Goal: Task Accomplishment & Management: Complete application form

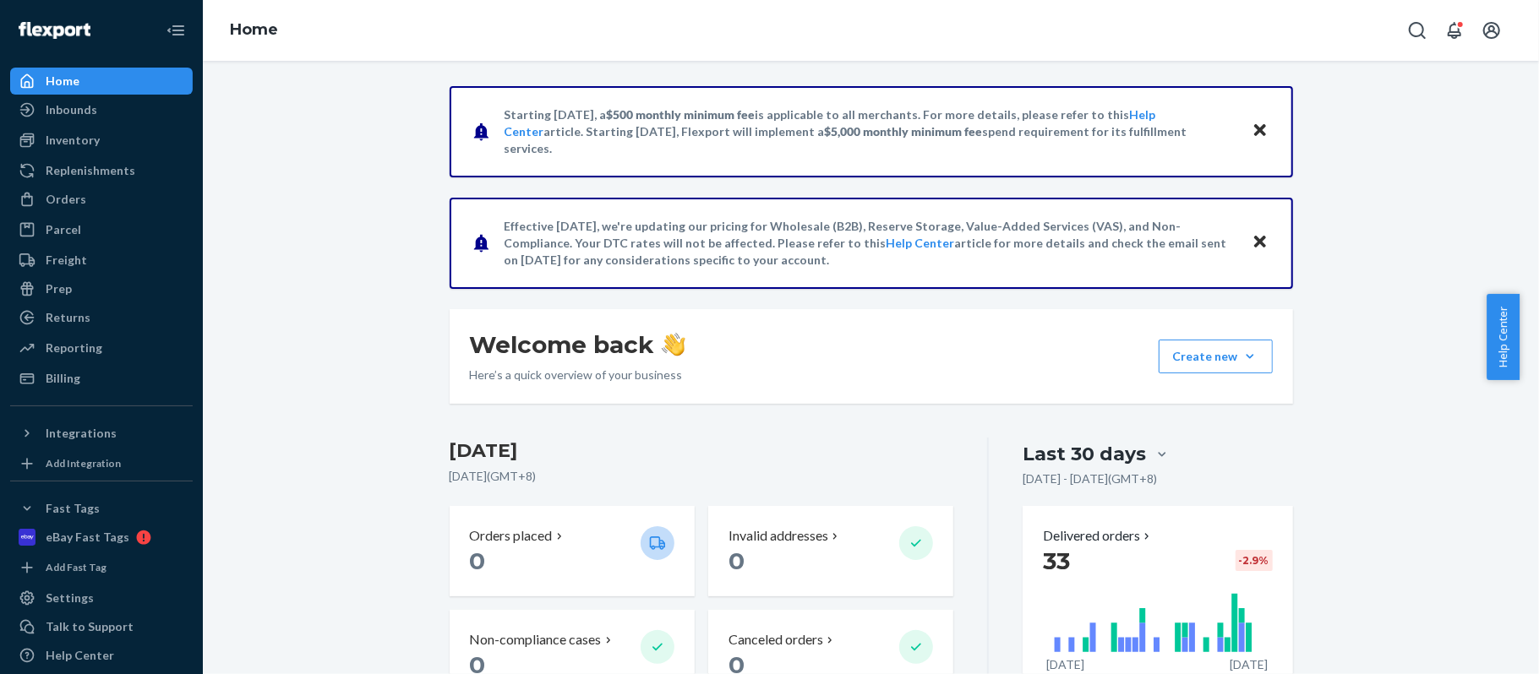
scroll to position [112, 0]
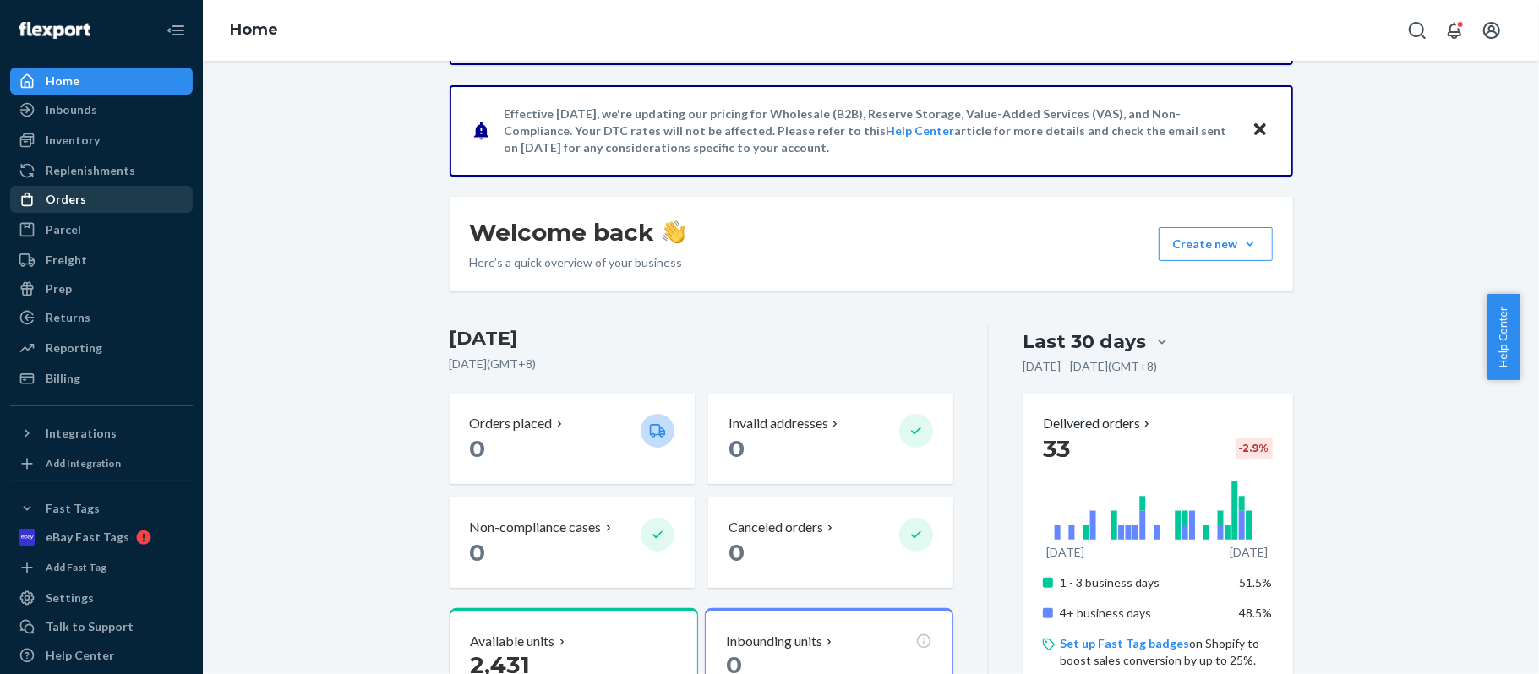
click at [106, 196] on div "Orders" at bounding box center [101, 200] width 179 height 24
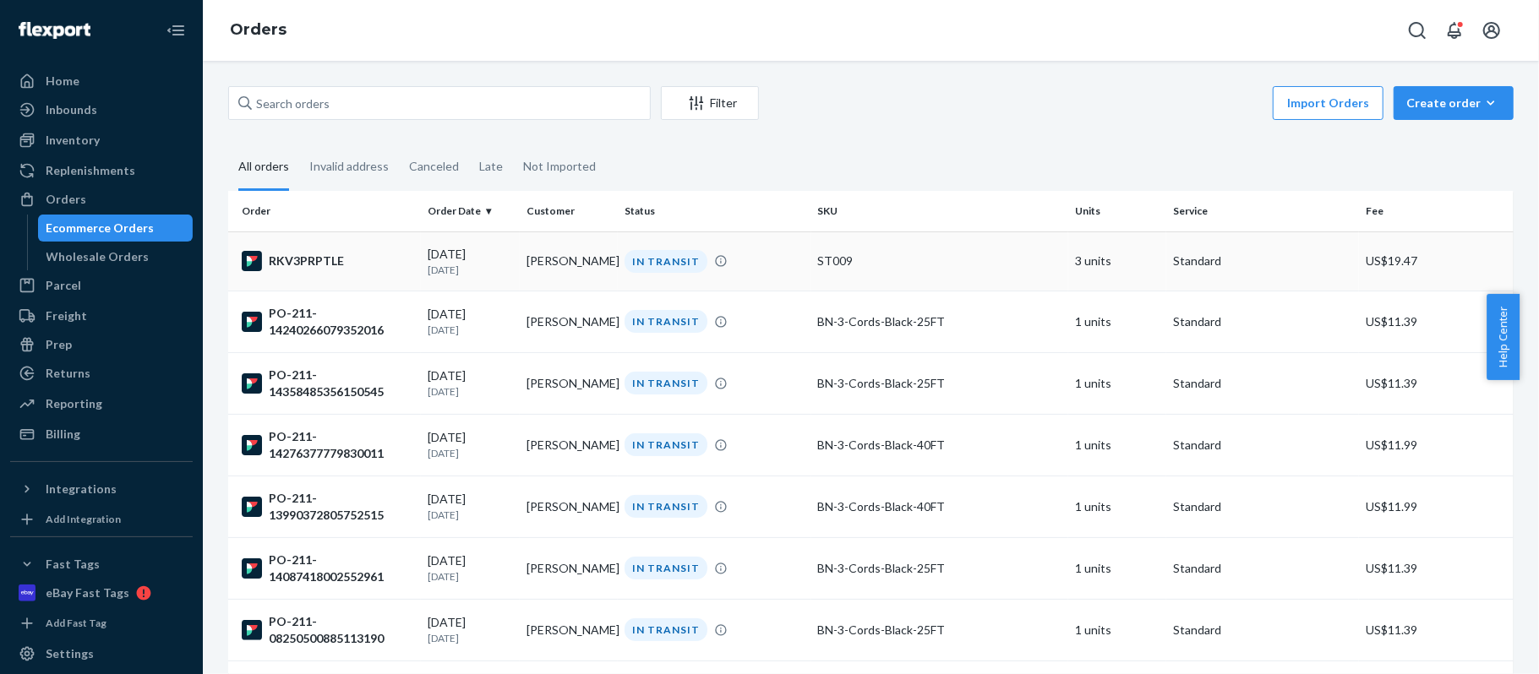
click at [659, 264] on div "IN TRANSIT" at bounding box center [666, 261] width 83 height 23
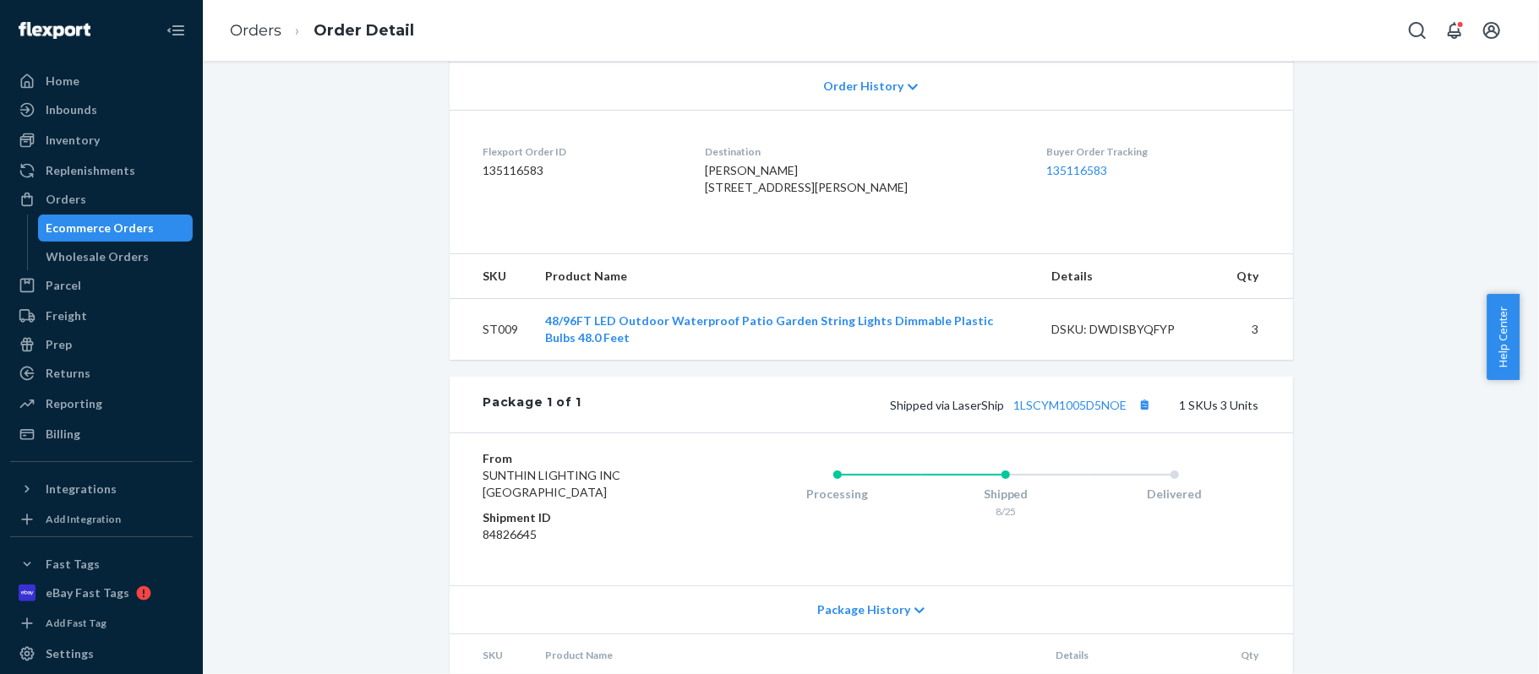
scroll to position [482, 0]
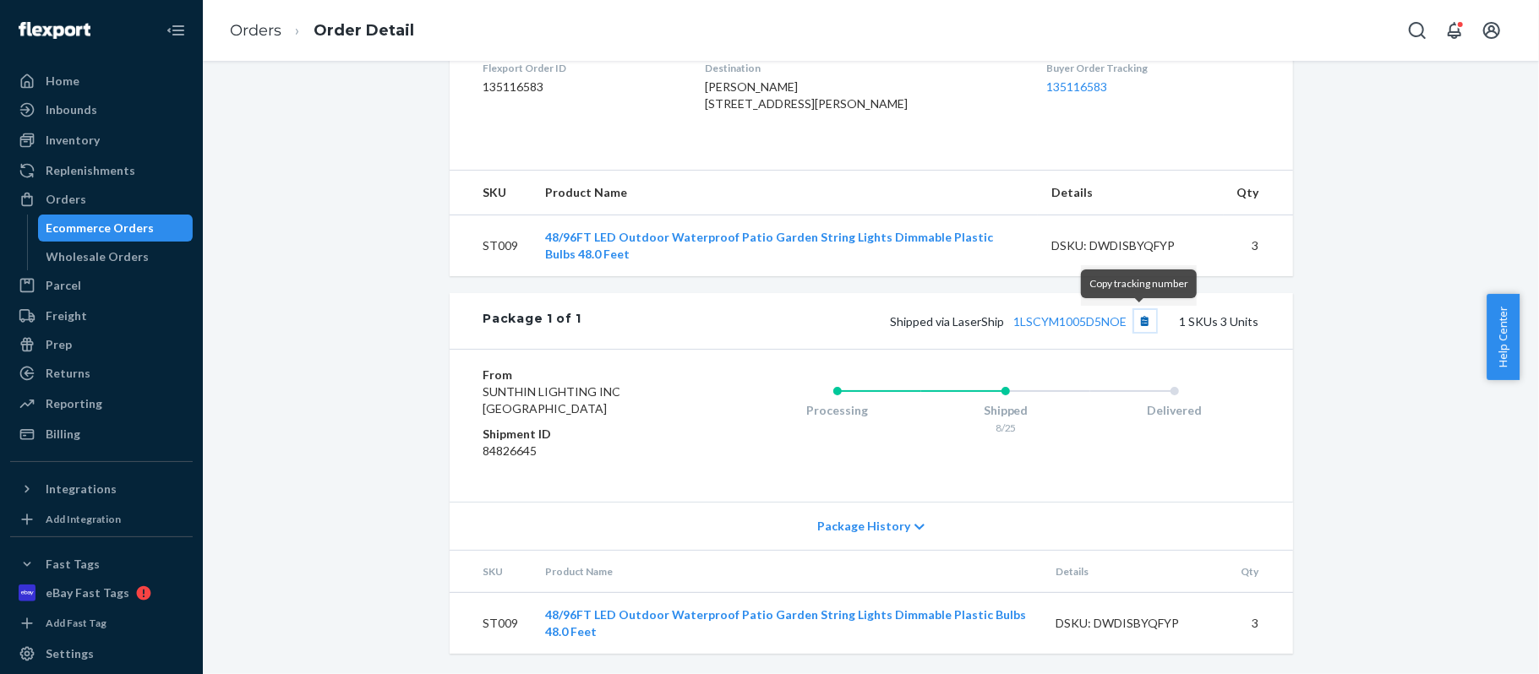
click at [1141, 323] on button "Copy tracking number" at bounding box center [1145, 321] width 22 height 22
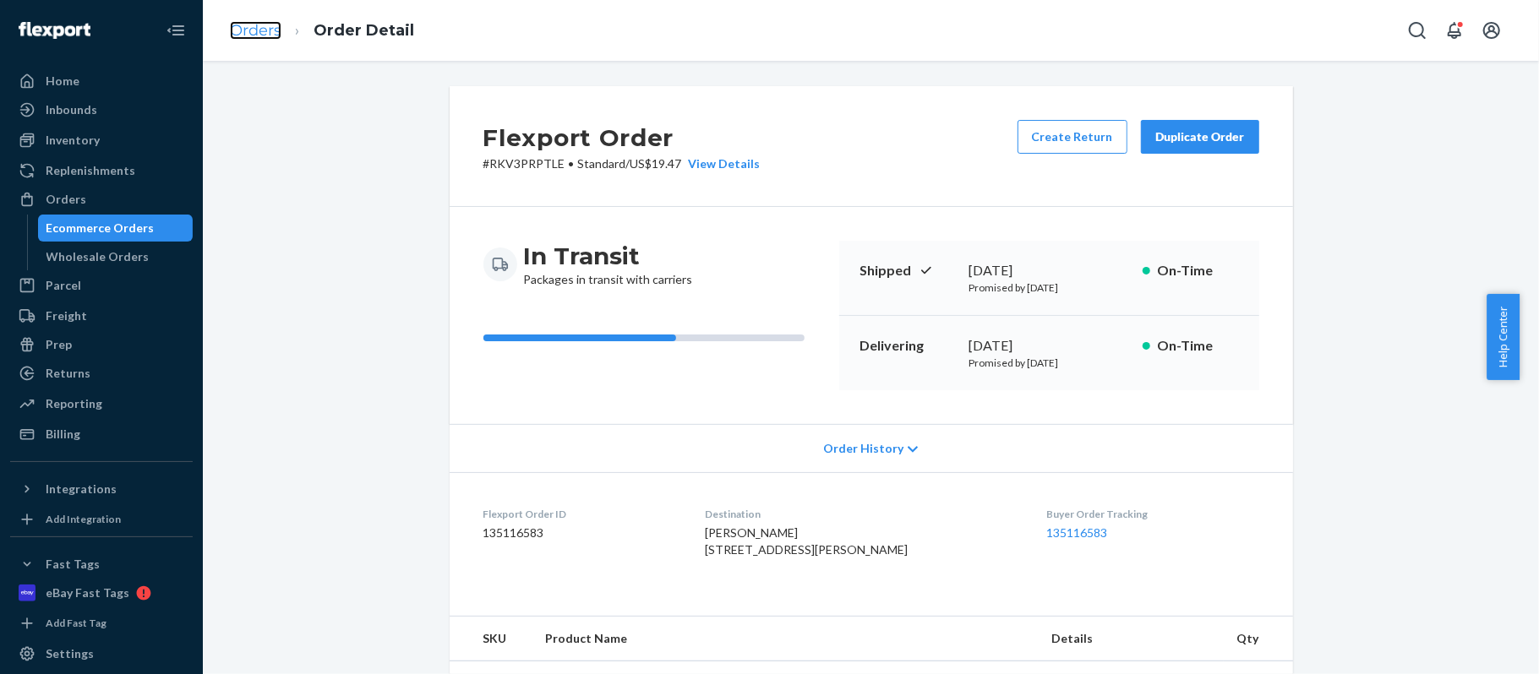
click at [264, 25] on link "Orders" at bounding box center [256, 30] width 52 height 19
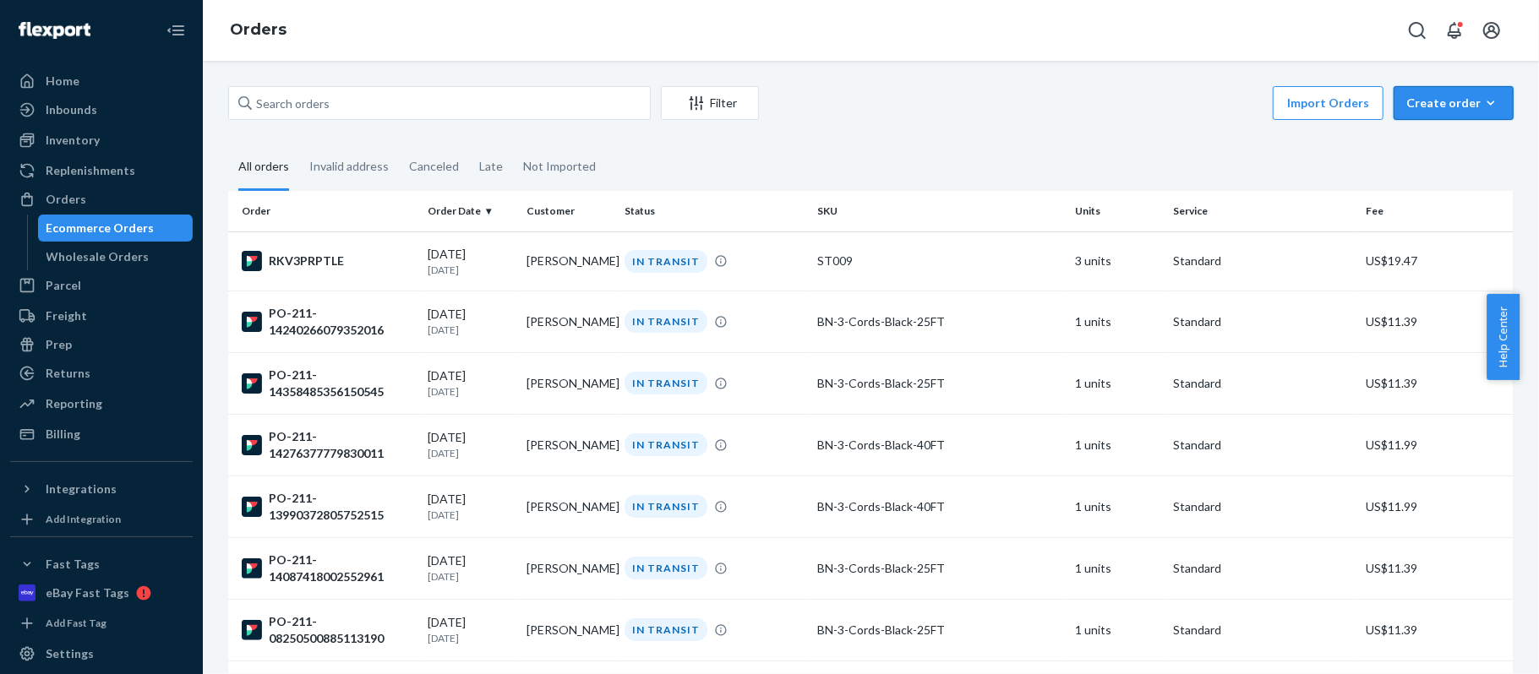
click at [1442, 91] on button "Create order Ecommerce order Removal order" at bounding box center [1454, 103] width 120 height 34
click at [1420, 149] on span "Ecommerce order" at bounding box center [1463, 144] width 105 height 12
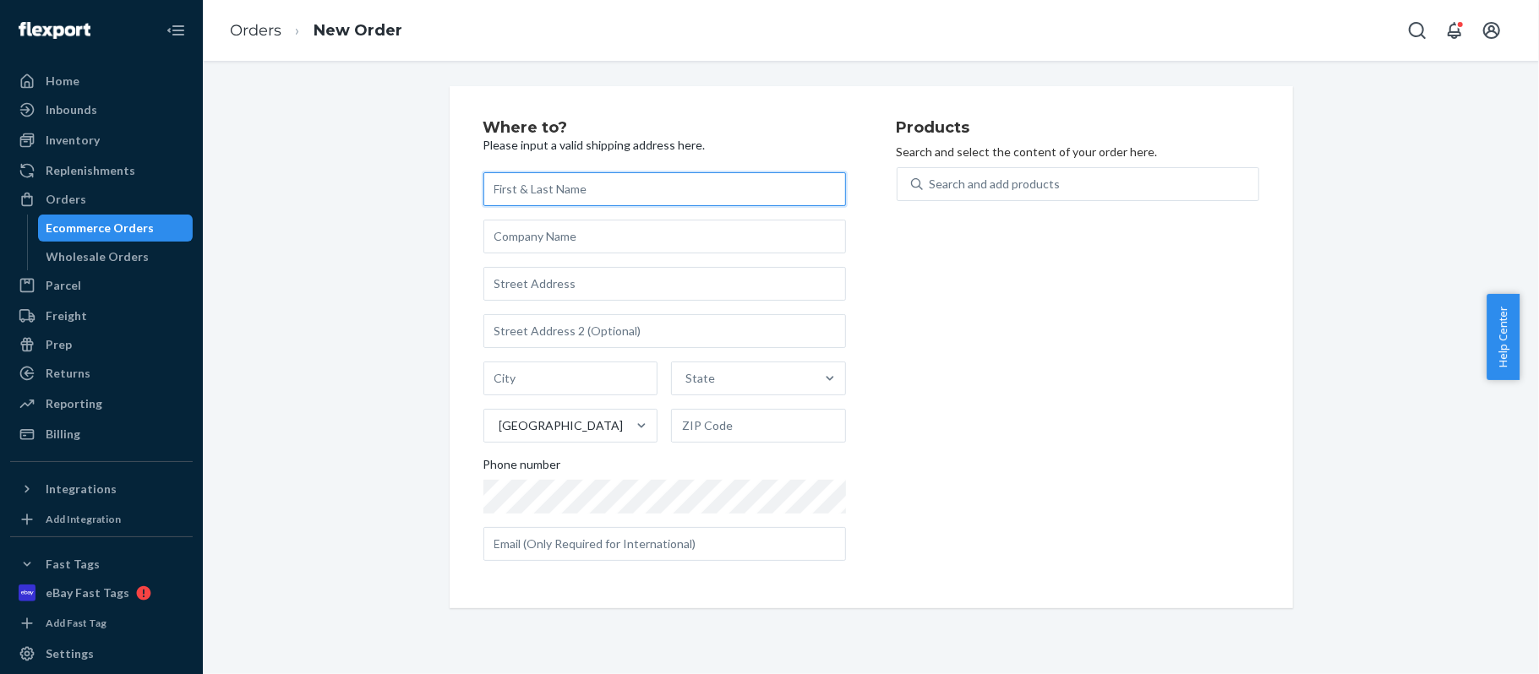
click at [624, 191] on input "text" at bounding box center [664, 189] width 363 height 34
paste input "[PERSON_NAME]"
type input "[PERSON_NAME]"
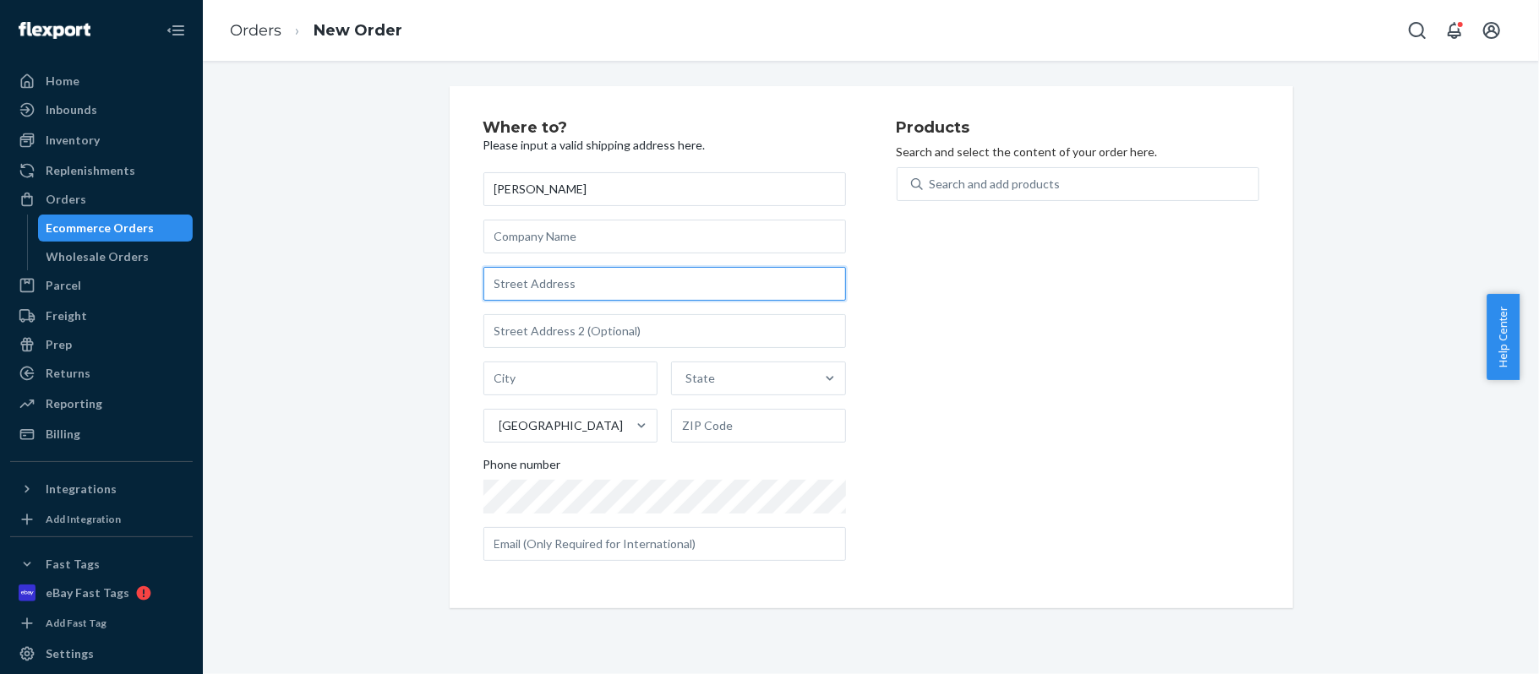
click at [646, 282] on input "text" at bounding box center [664, 284] width 363 height 34
click at [671, 284] on input "text" at bounding box center [664, 284] width 363 height 34
paste input "1407 ENDGAME CT"
type input "1407 ENDGAME CT"
click at [1002, 294] on div "Products Search and select the content of your order here. Search and add produ…" at bounding box center [1078, 347] width 363 height 455
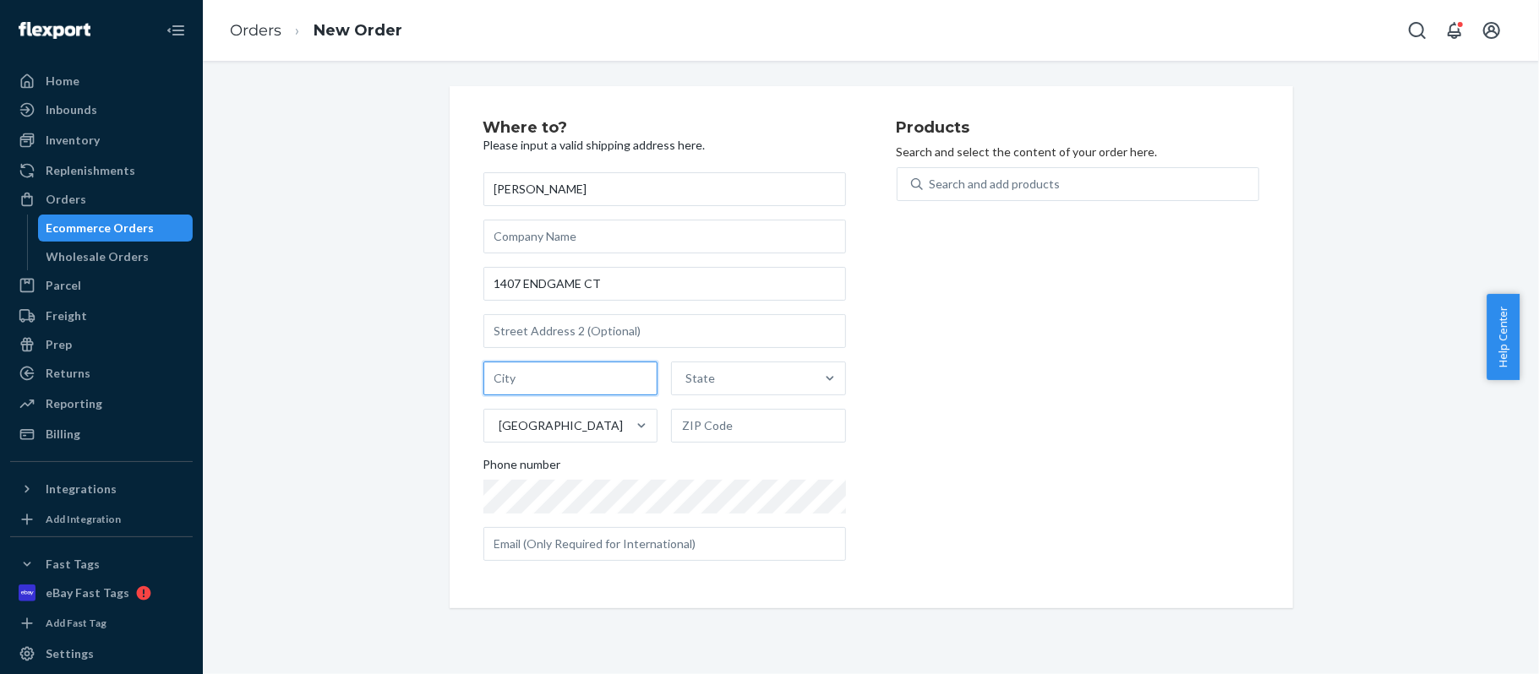
click at [614, 385] on input "text" at bounding box center [570, 379] width 175 height 34
paste input "WAKE FOREST"
type input "WAKE FOREST"
click at [762, 423] on input "text" at bounding box center [758, 426] width 175 height 34
paste input "27587-1808"
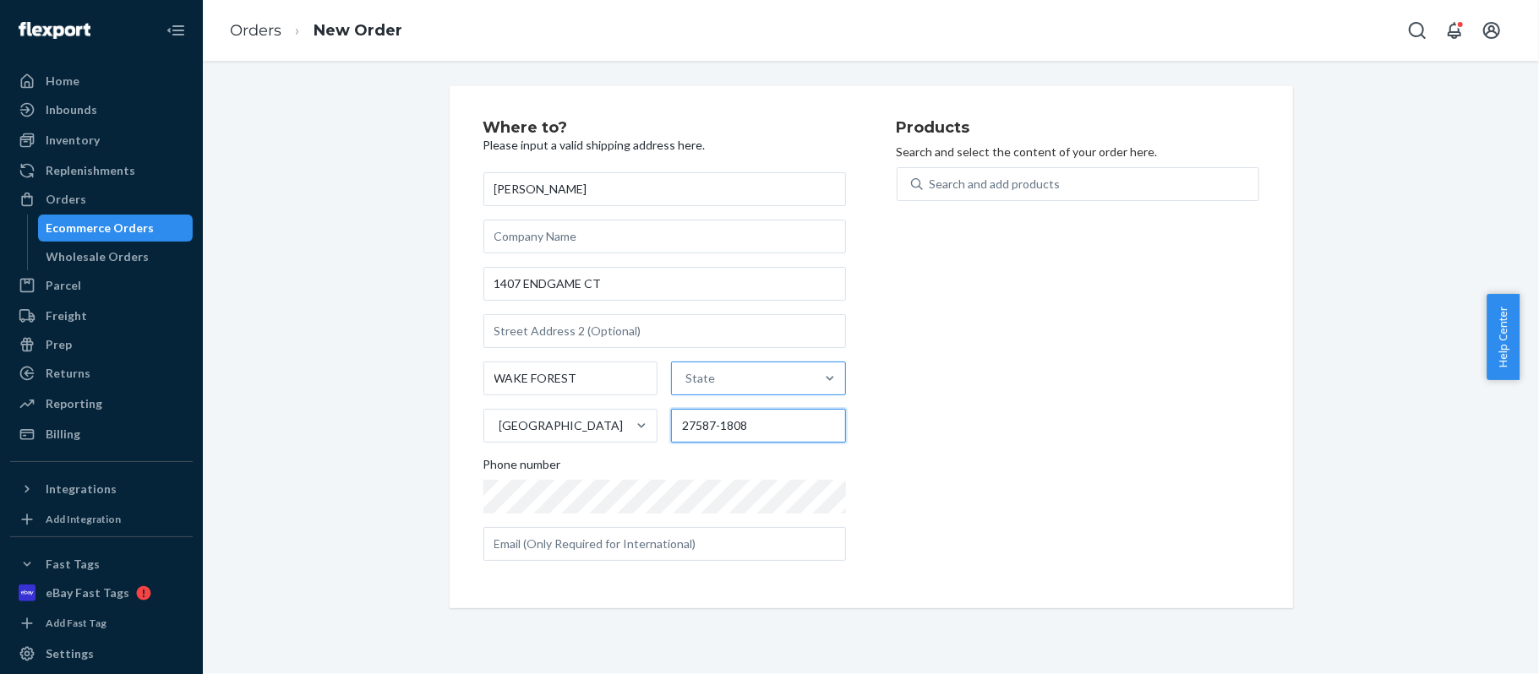
type input "27587-1808"
click at [762, 376] on div "State" at bounding box center [743, 379] width 143 height 34
click at [687, 376] on input "State" at bounding box center [686, 378] width 2 height 17
type input "NC"
click at [775, 417] on div "[US_STATE]" at bounding box center [757, 419] width 171 height 34
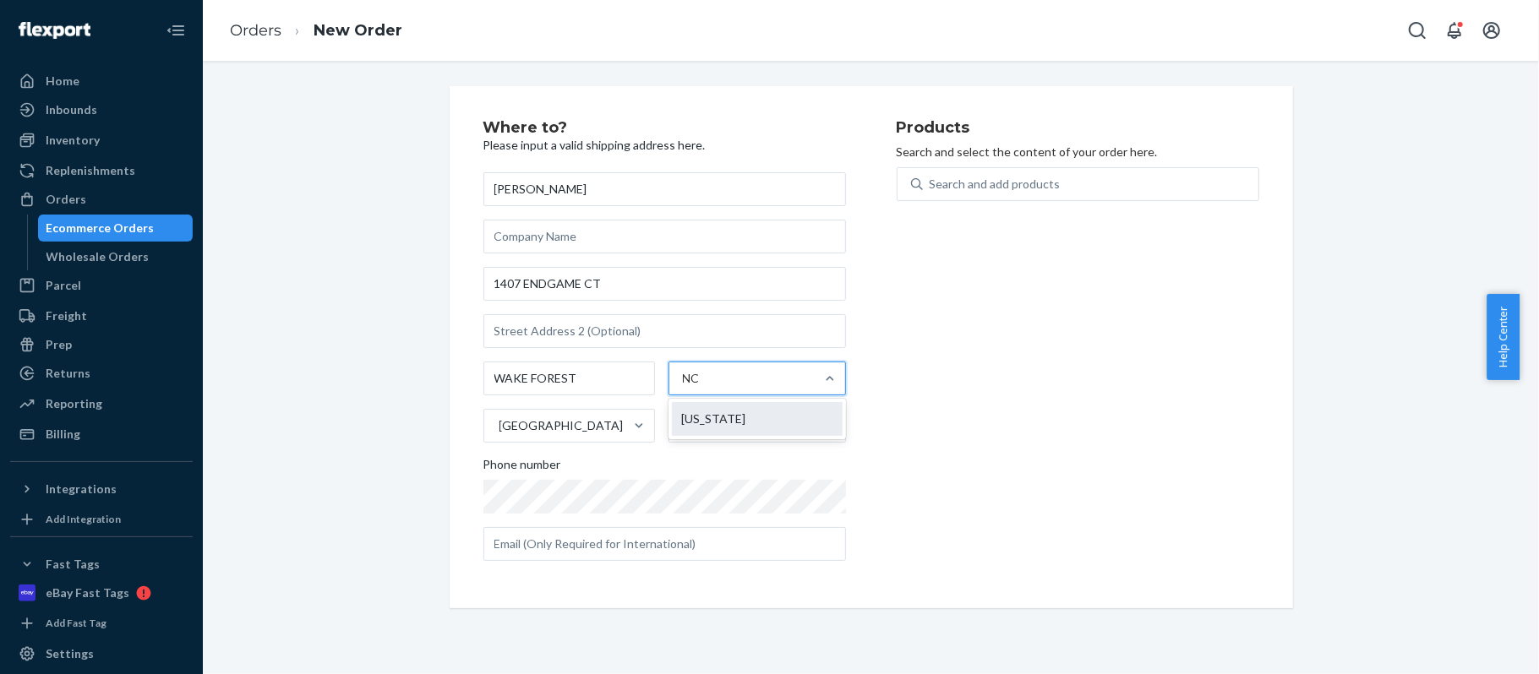
click at [701, 387] on input "NC" at bounding box center [692, 378] width 19 height 17
click at [1045, 406] on div "Products Search and select the content of your order here. Search and add produ…" at bounding box center [1078, 347] width 363 height 455
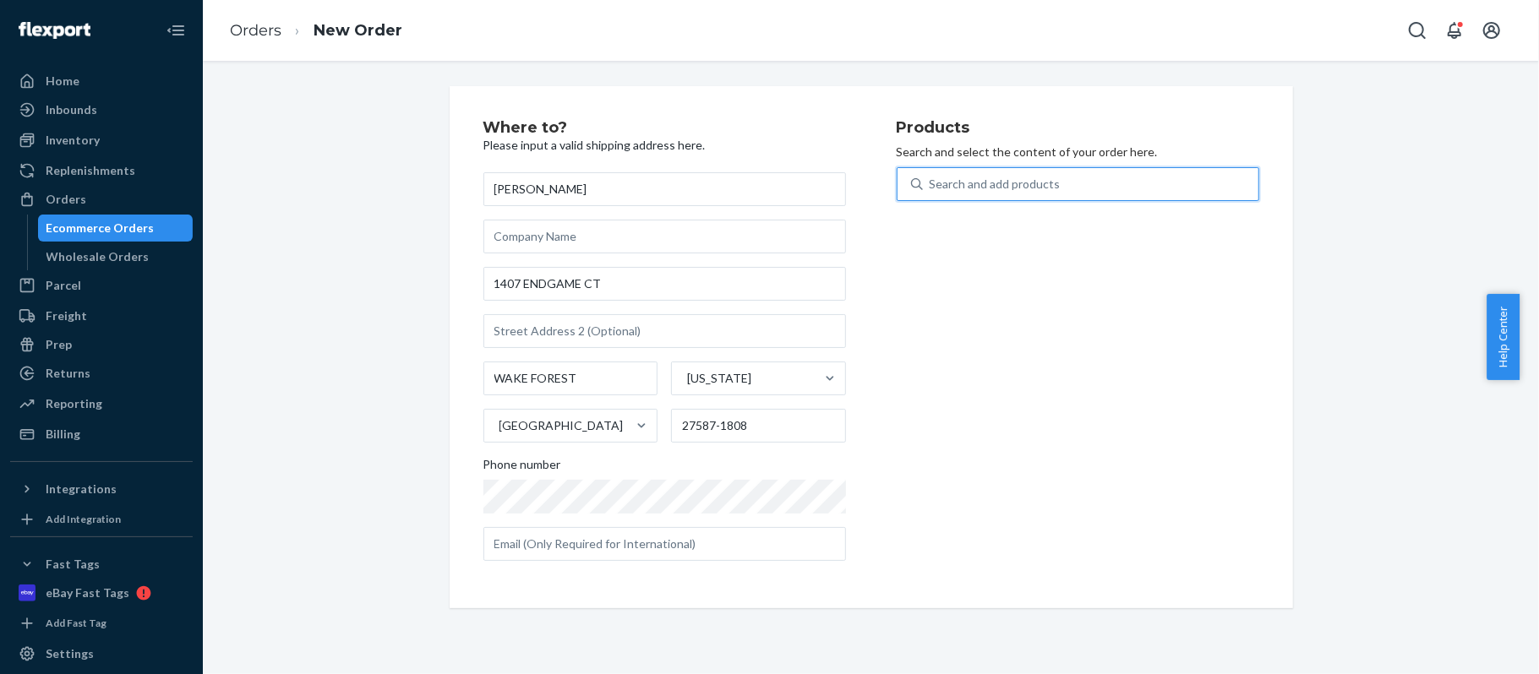
click at [1059, 191] on div "Search and add products" at bounding box center [1091, 184] width 336 height 30
click at [931, 191] on input "0 results available. Use Up and Down to choose options, press Enter to select t…" at bounding box center [931, 184] width 2 height 17
type input "96"
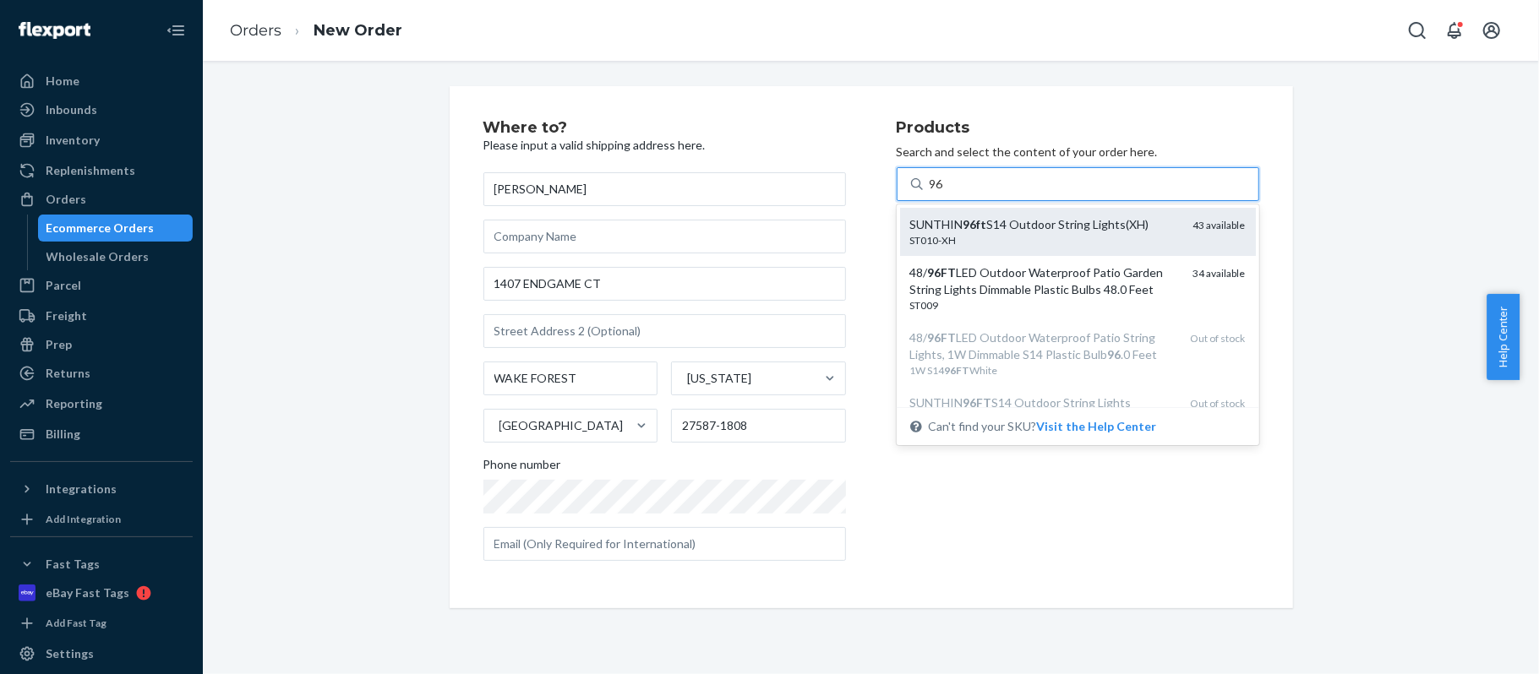
click at [1107, 224] on div "SUNTHIN 96ft S14 Outdoor String Lights(XH)" at bounding box center [1045, 224] width 270 height 17
click at [945, 193] on input "96" at bounding box center [937, 184] width 15 height 17
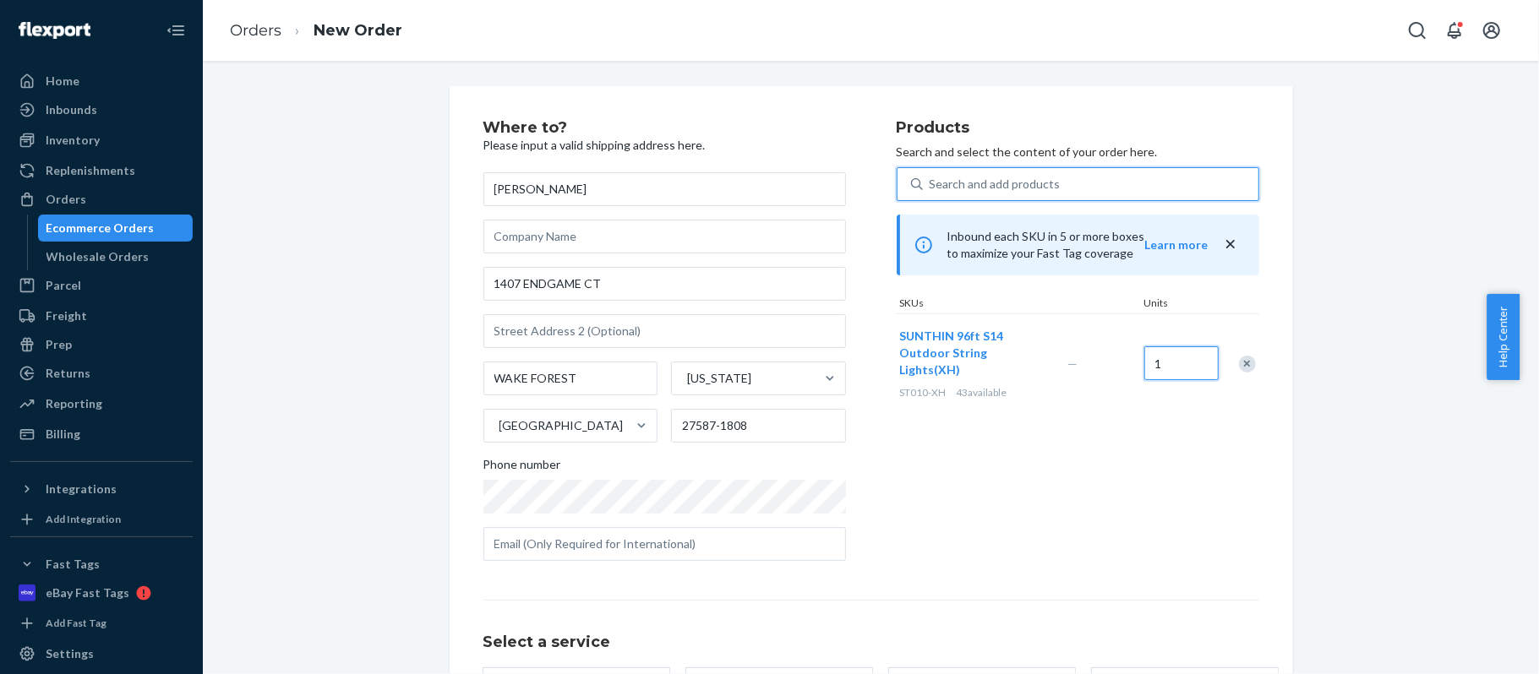
click at [1157, 359] on input "1" at bounding box center [1181, 363] width 74 height 34
type input "2"
click at [1339, 441] on div "Where to? Please input a valid shipping address here. [PERSON_NAME] 1407 ENDGAM…" at bounding box center [870, 461] width 1311 height 751
drag, startPoint x: 1538, startPoint y: 346, endPoint x: 1538, endPoint y: 566, distance: 219.7
click at [1538, 566] on body "Home Inbounds Shipping Plans Problems Inventory Products Replenishments Orders …" at bounding box center [769, 337] width 1539 height 674
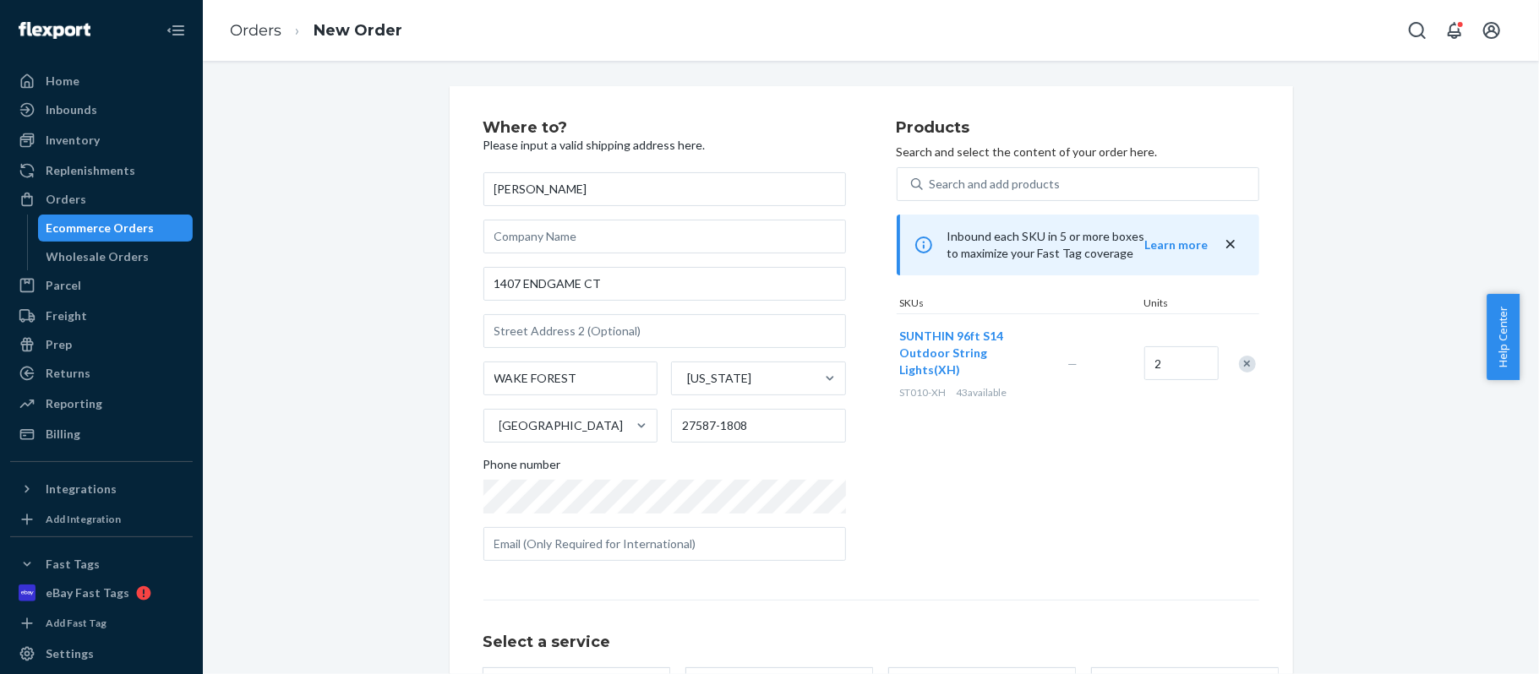
click at [1424, 494] on div "Where to? Please input a valid shipping address here. [PERSON_NAME] 1407 ENDGAM…" at bounding box center [870, 470] width 1311 height 768
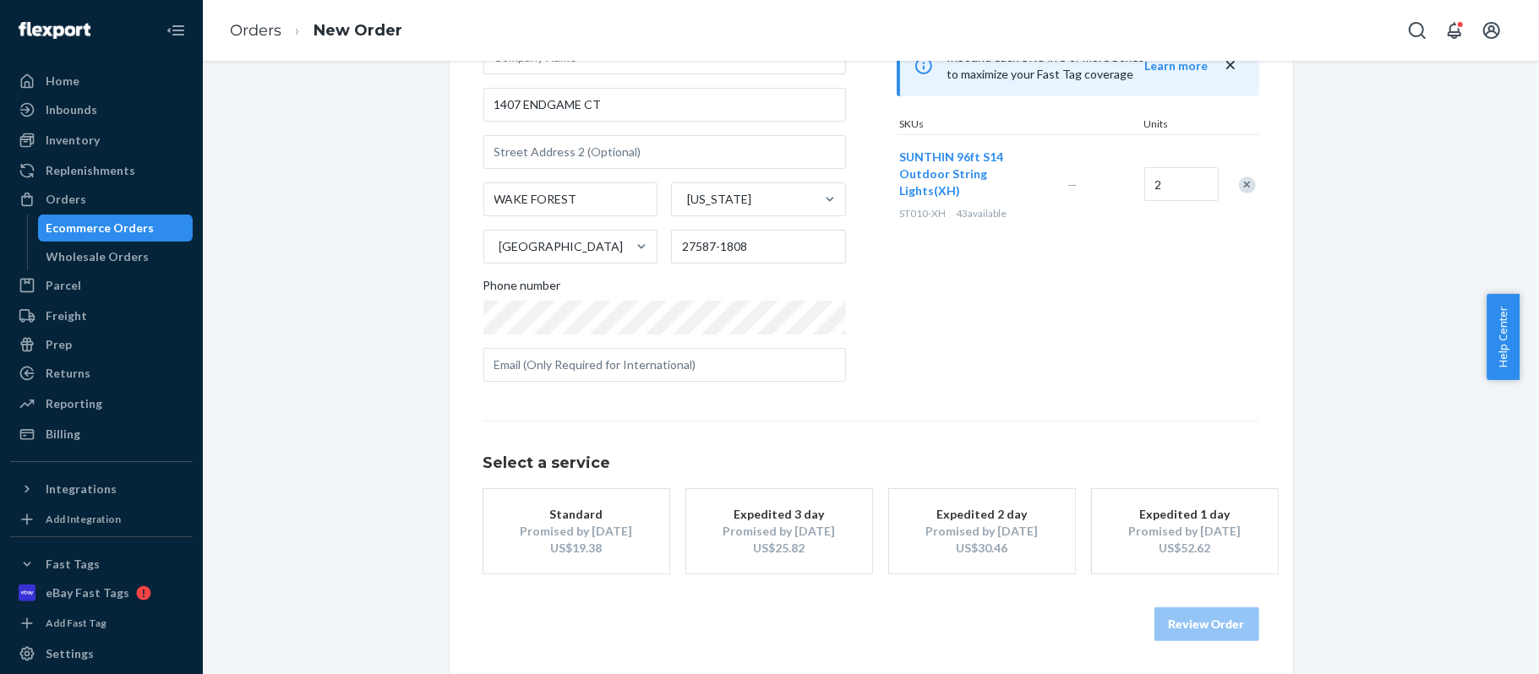
click at [579, 518] on div "Standard" at bounding box center [576, 514] width 135 height 17
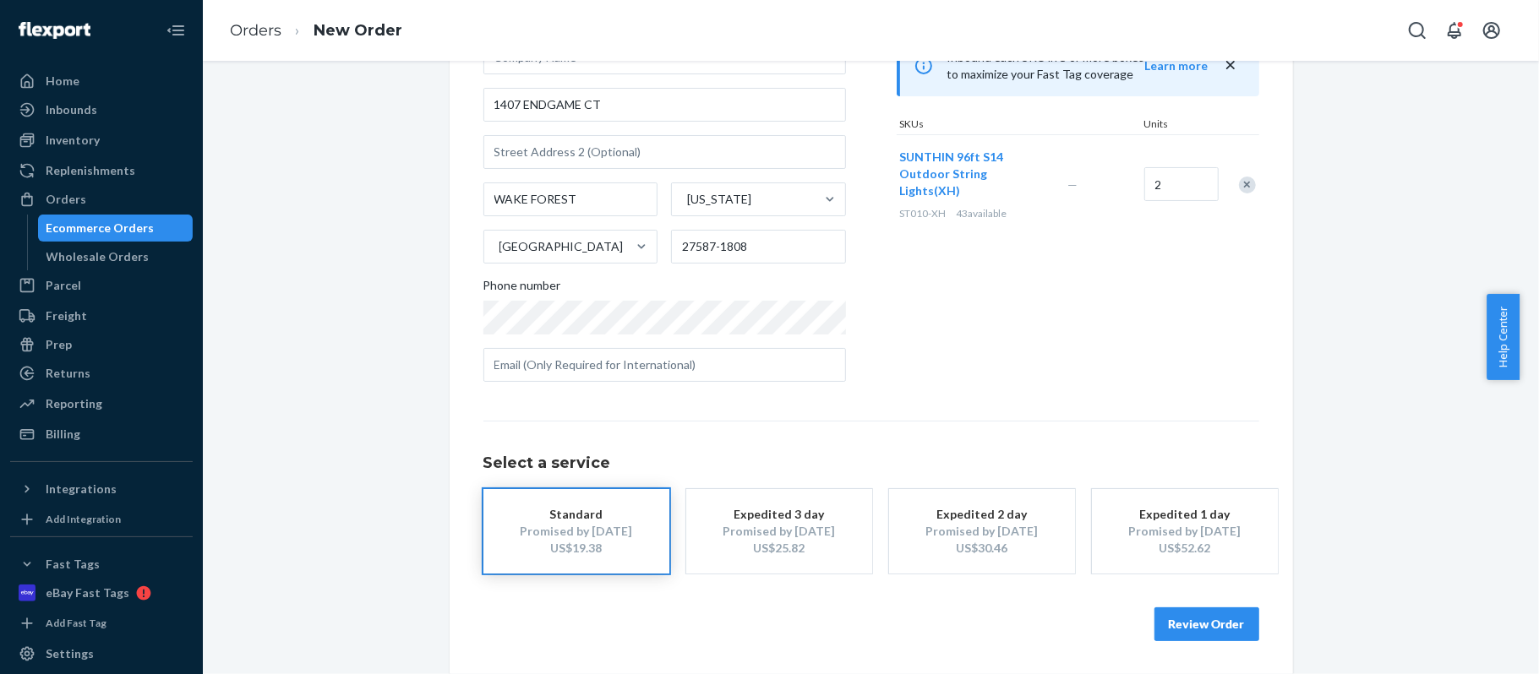
click at [1165, 623] on button "Review Order" at bounding box center [1206, 625] width 105 height 34
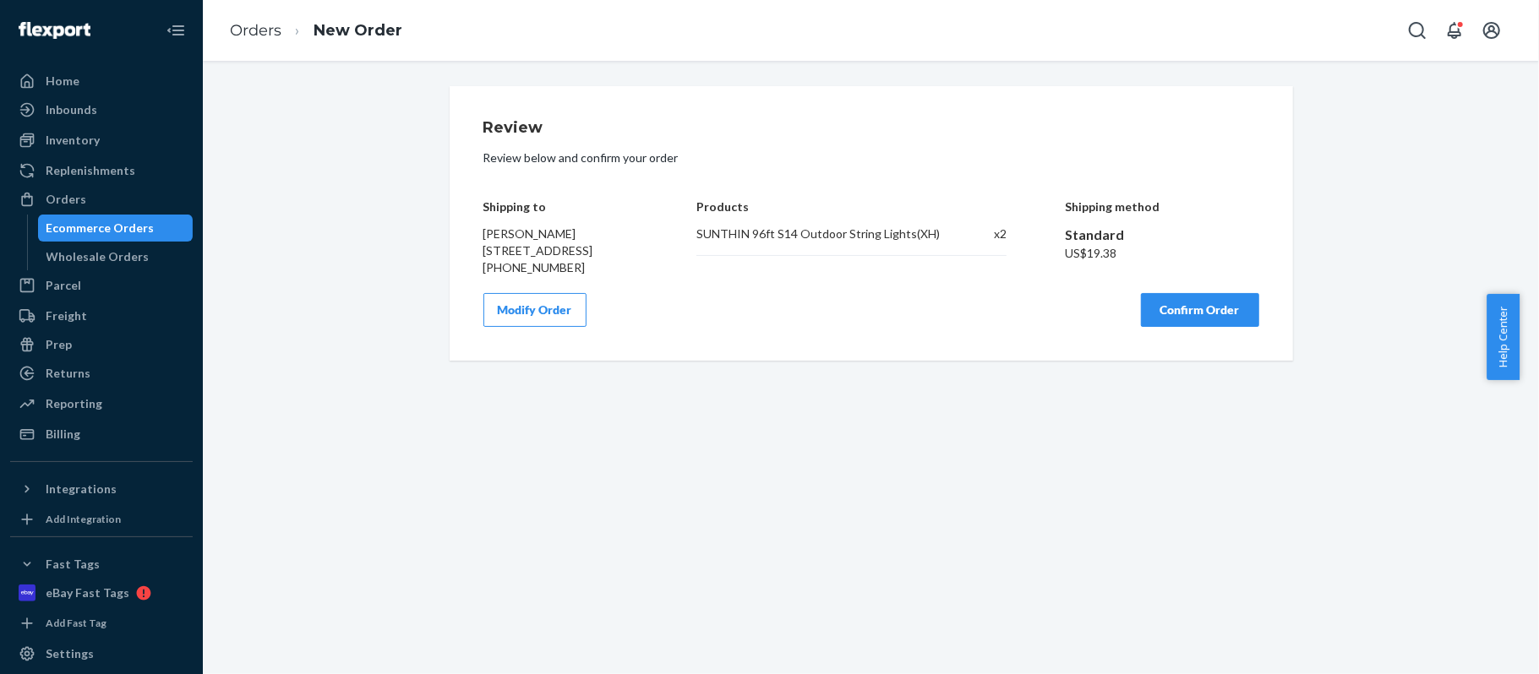
click at [1188, 327] on button "Confirm Order" at bounding box center [1200, 310] width 118 height 34
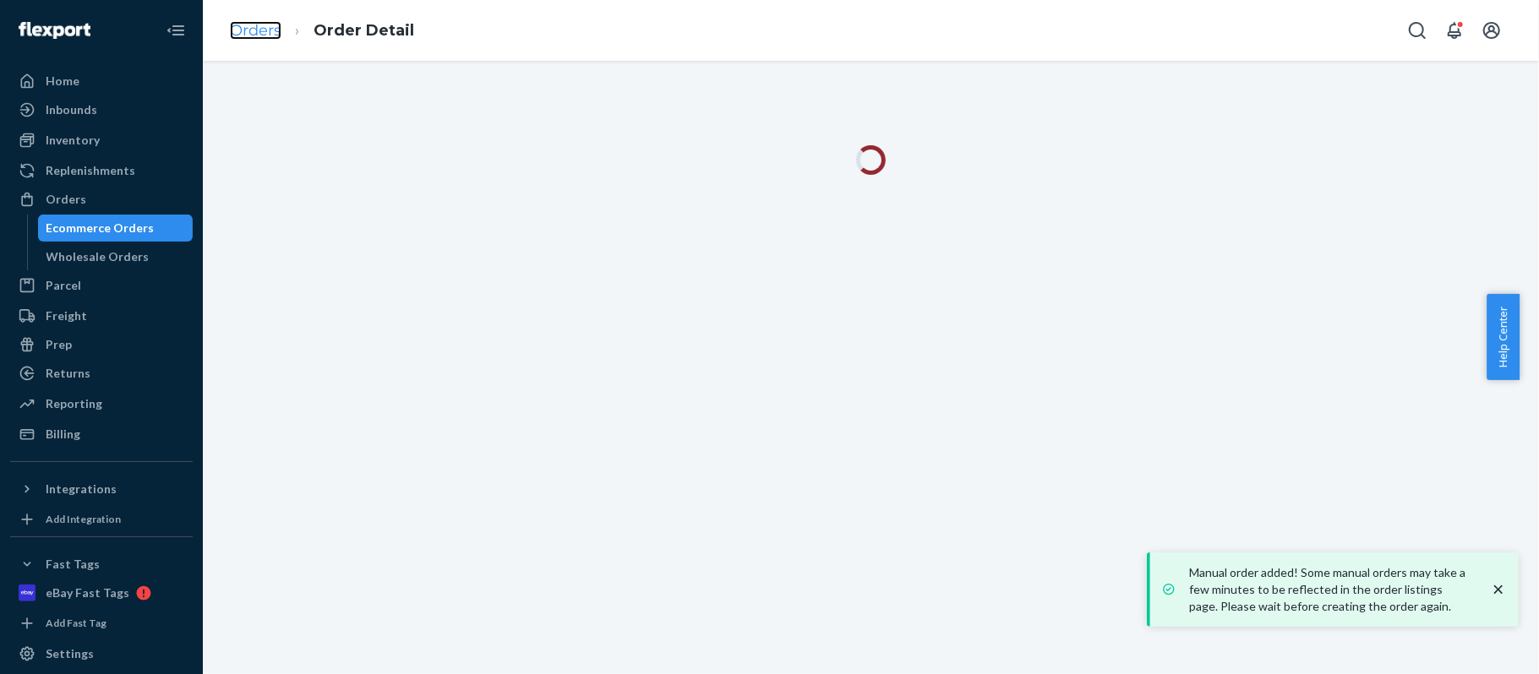
click at [278, 25] on link "Orders" at bounding box center [256, 30] width 52 height 19
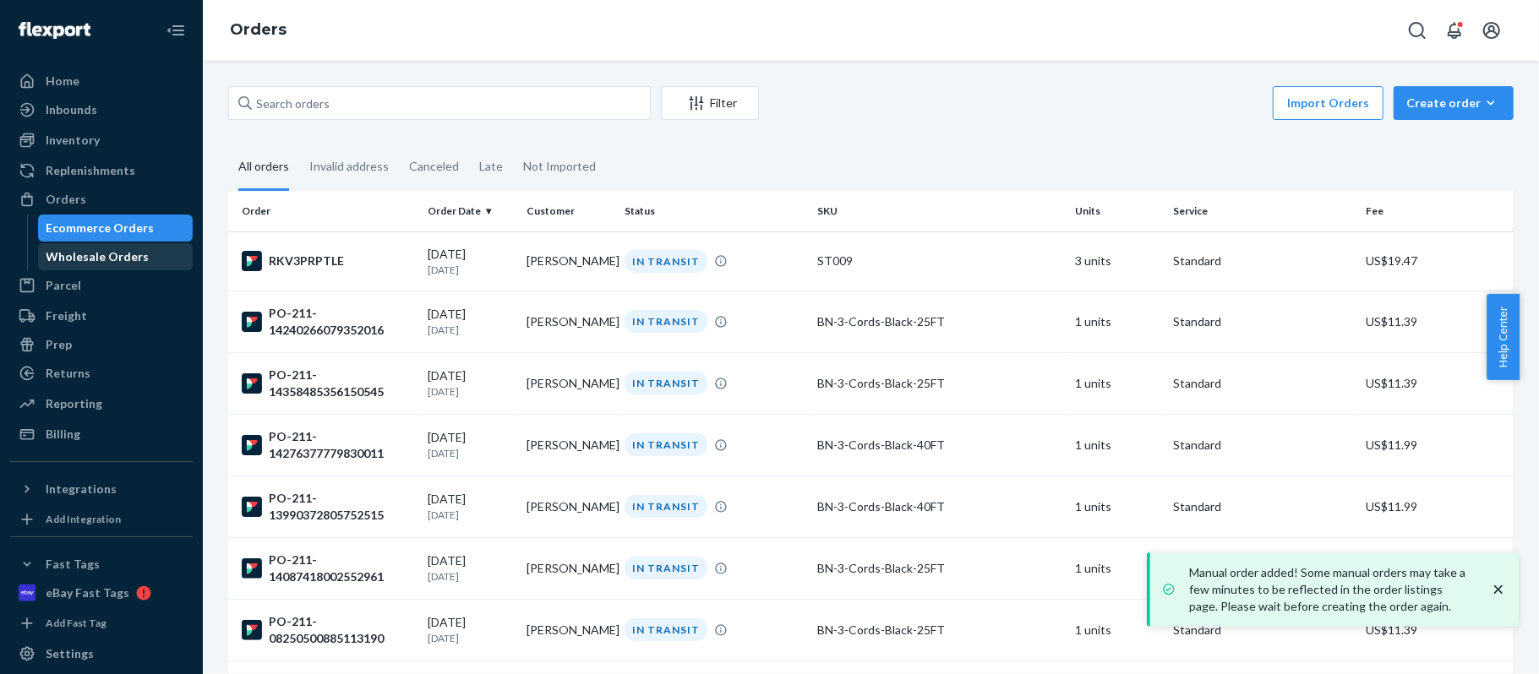
click at [123, 260] on div "Wholesale Orders" at bounding box center [97, 256] width 103 height 17
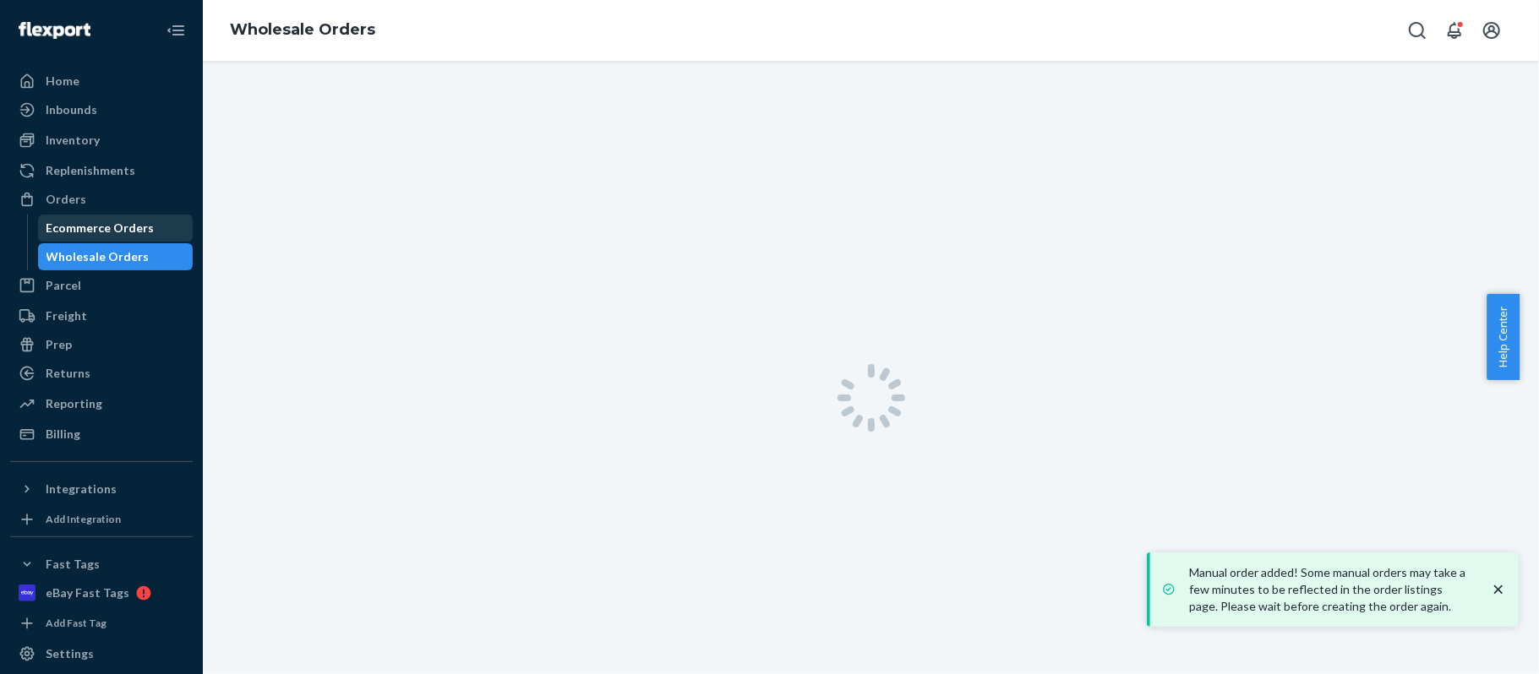
click at [136, 217] on div "Ecommerce Orders" at bounding box center [116, 228] width 152 height 24
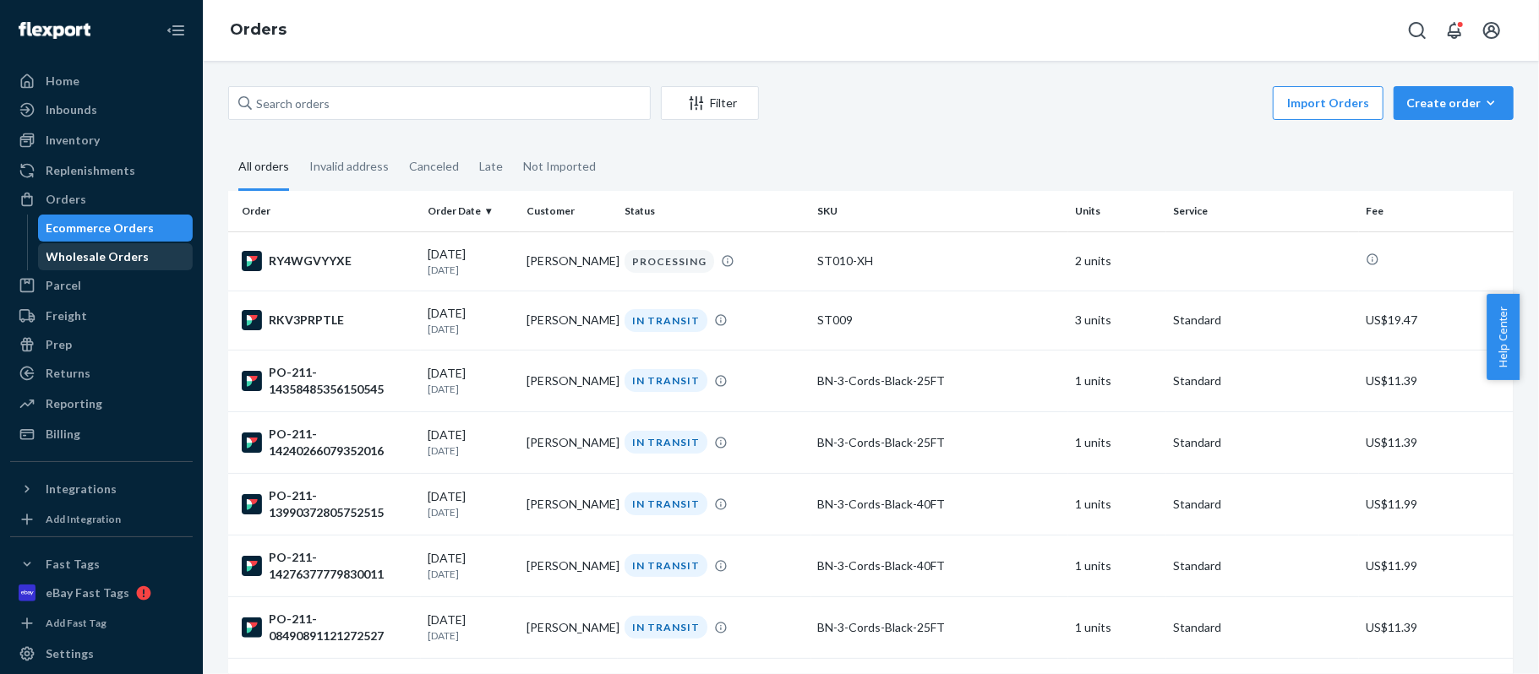
click at [110, 258] on div "Wholesale Orders" at bounding box center [97, 256] width 103 height 17
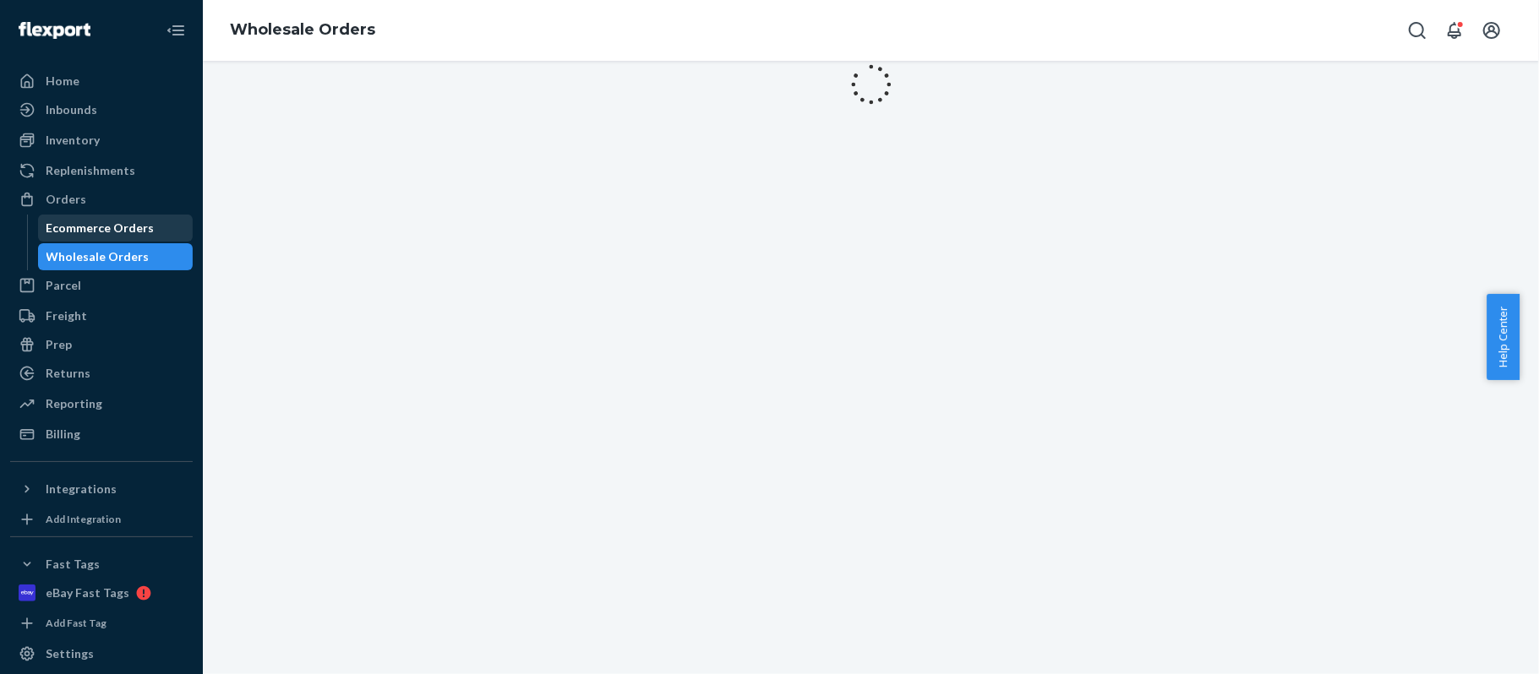
click at [139, 221] on div "Ecommerce Orders" at bounding box center [100, 228] width 108 height 17
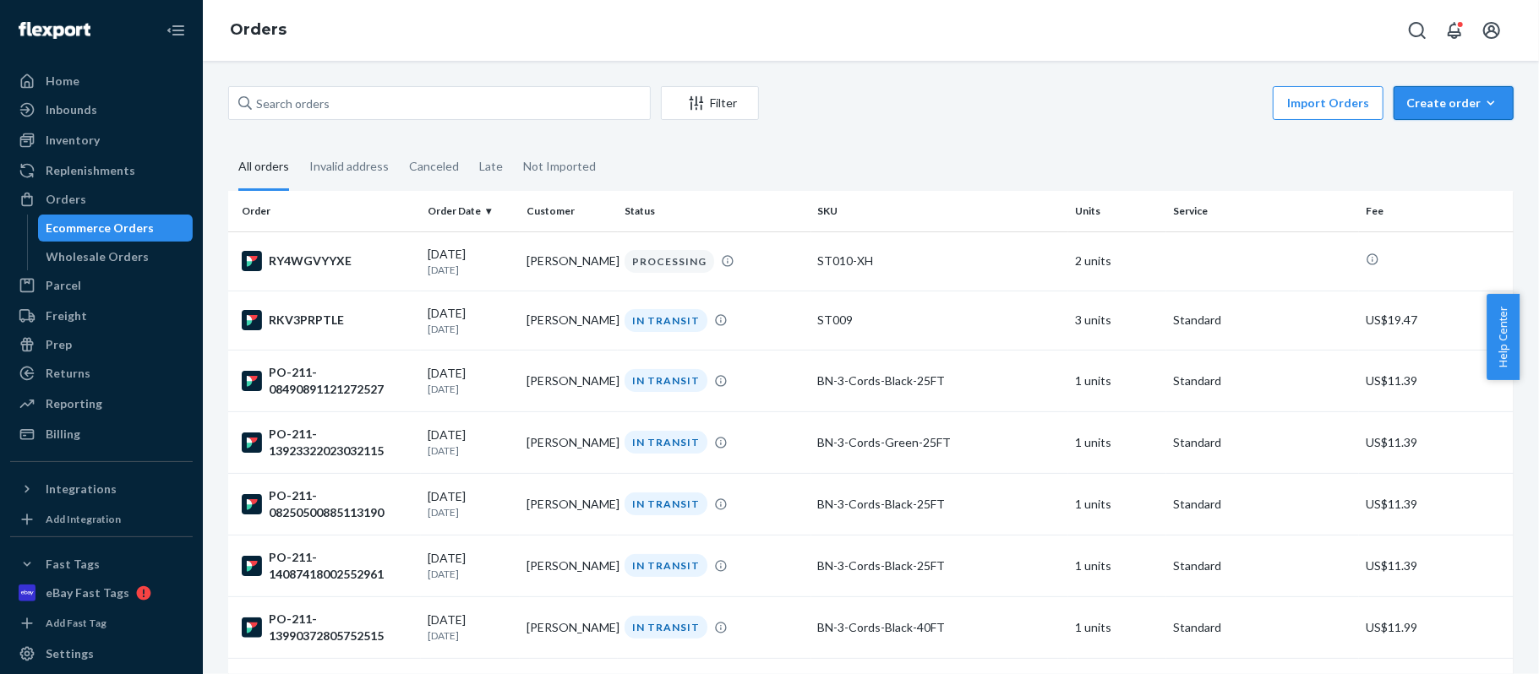
click at [1428, 103] on div "Create order" at bounding box center [1453, 103] width 95 height 17
click at [1438, 147] on span "Ecommerce order" at bounding box center [1463, 144] width 105 height 12
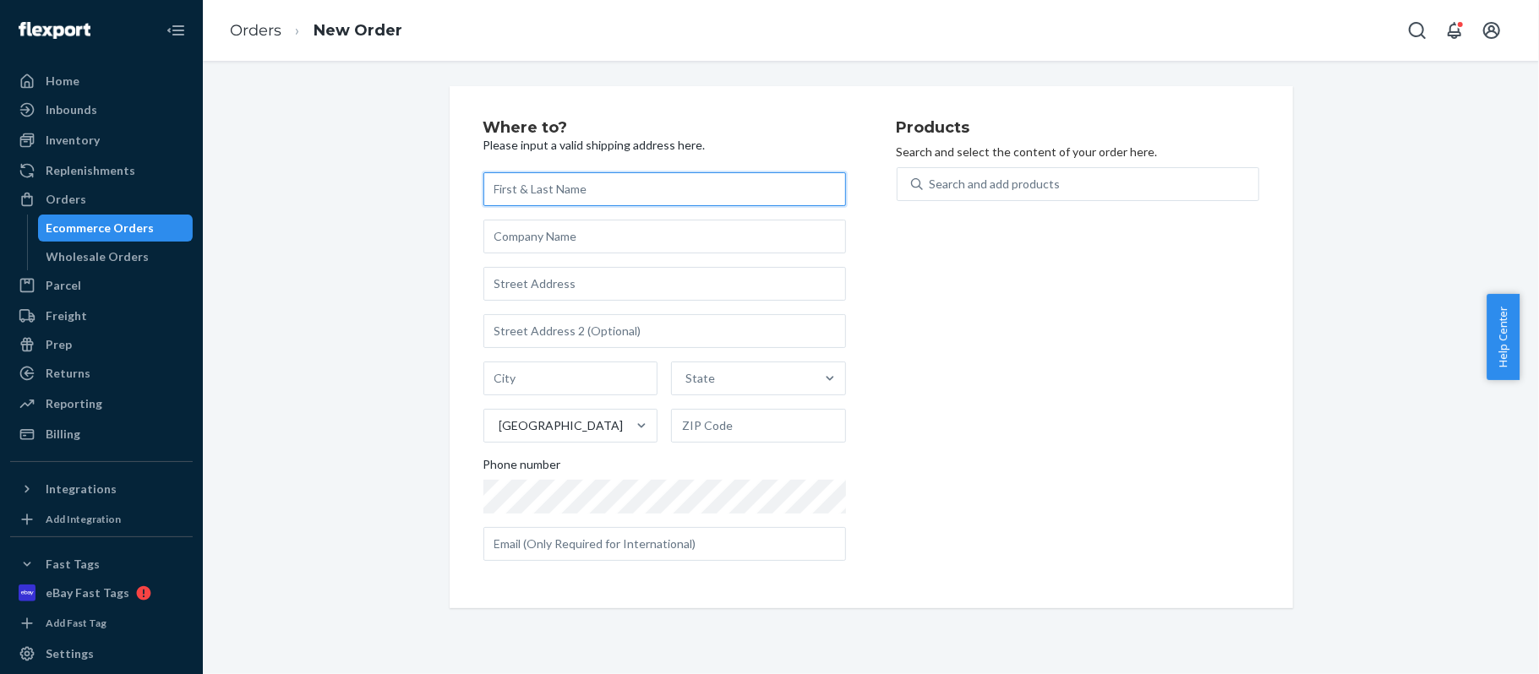
click at [614, 189] on input "text" at bounding box center [664, 189] width 363 height 34
paste input "[PERSON_NAME]"
type input "[PERSON_NAME]"
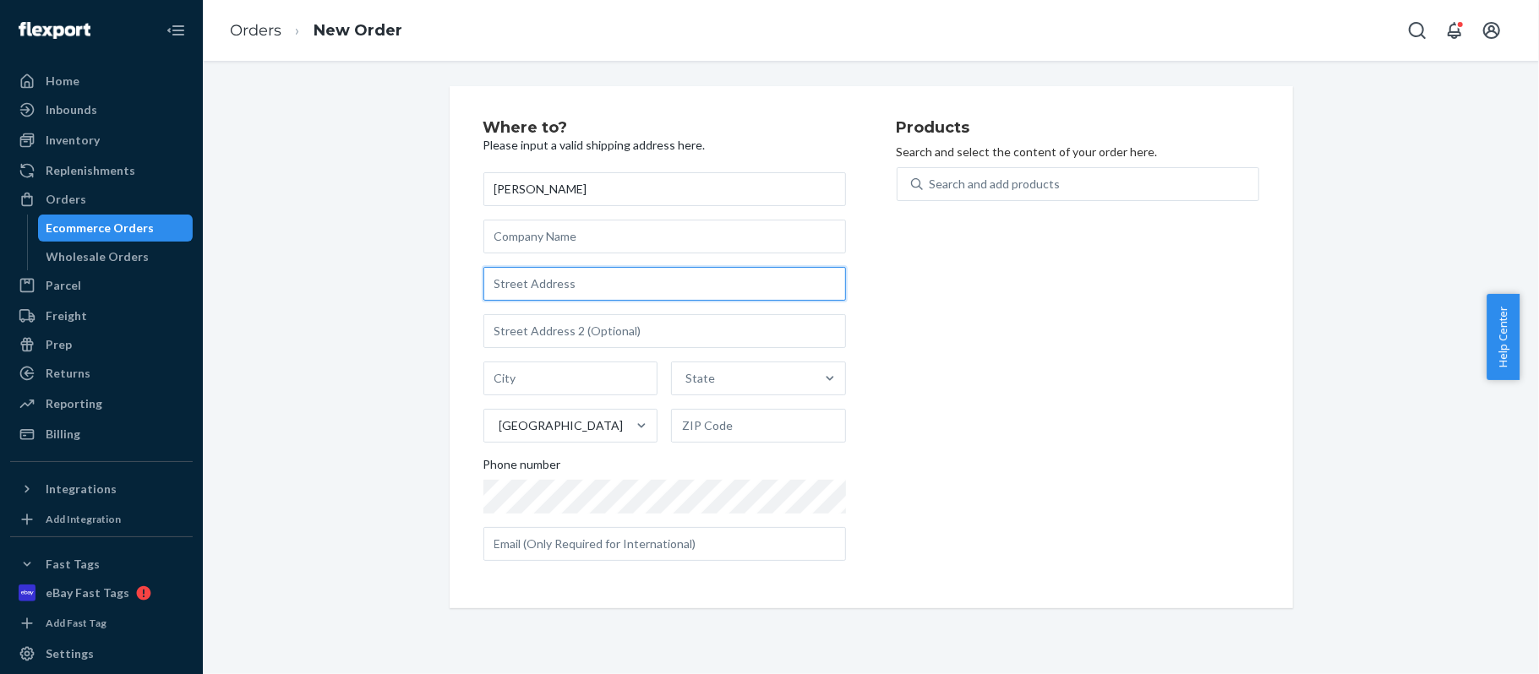
click at [598, 297] on input "text" at bounding box center [664, 284] width 363 height 34
click at [687, 292] on input "text" at bounding box center [664, 284] width 363 height 34
paste input "[STREET_ADDRESS]"
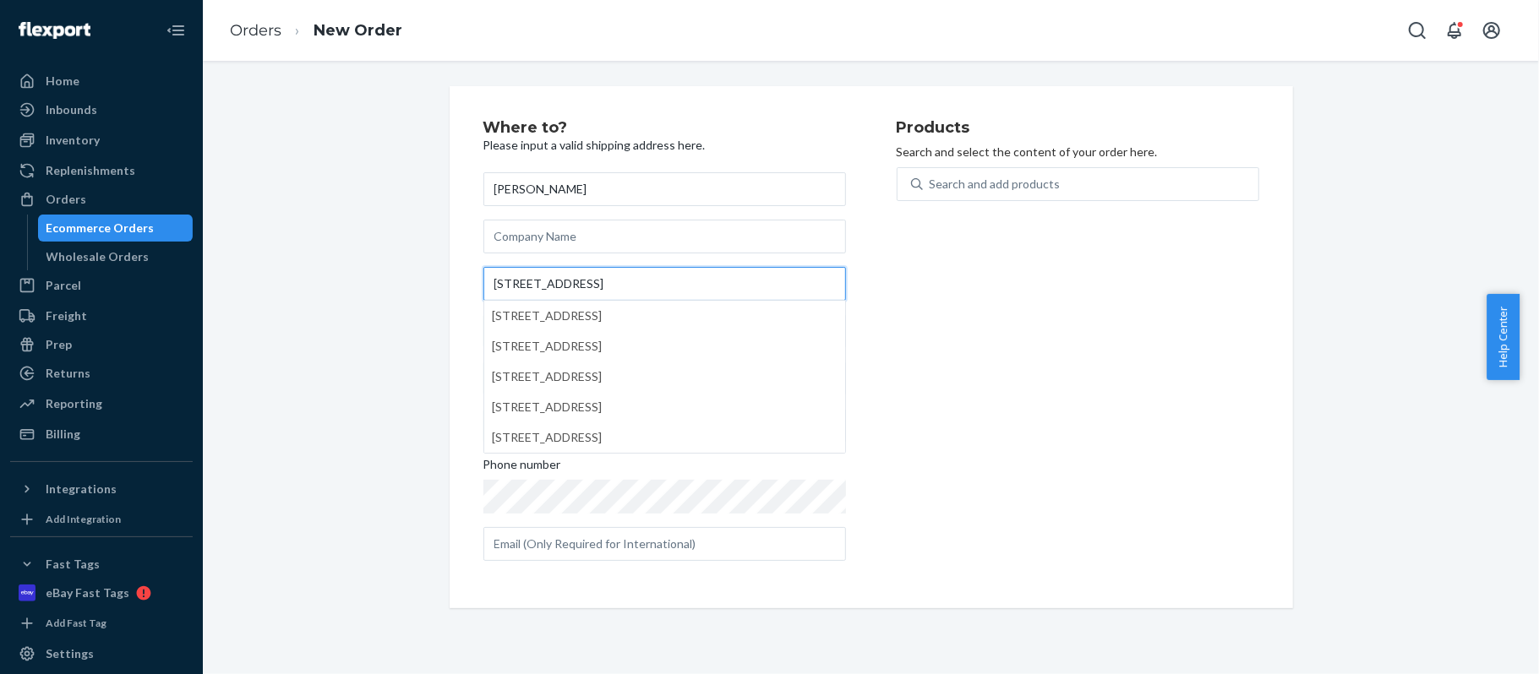
type input "[STREET_ADDRESS]"
click at [919, 363] on div "Products Search and select the content of your order here. Search and add produ…" at bounding box center [1078, 347] width 363 height 455
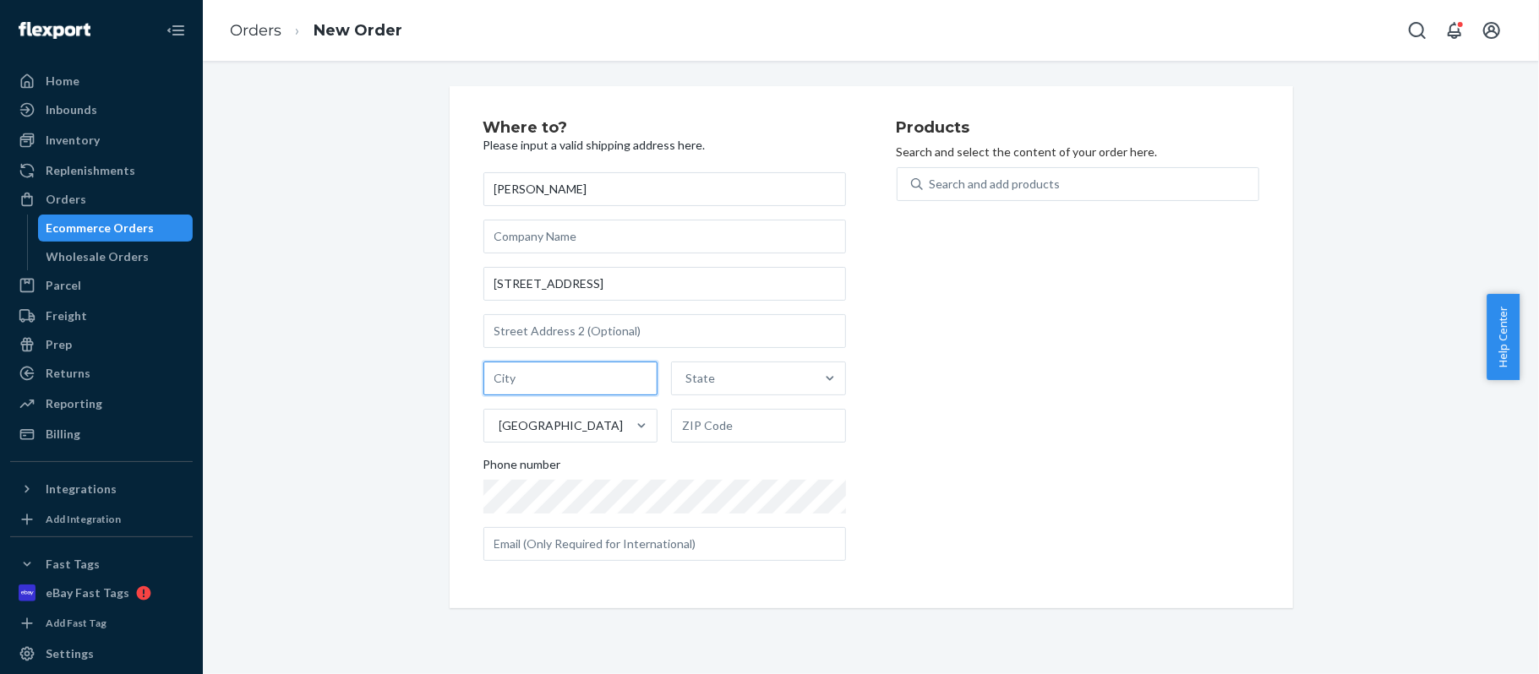
click at [603, 372] on input "text" at bounding box center [570, 379] width 175 height 34
paste input "[GEOGRAPHIC_DATA]"
type input "[GEOGRAPHIC_DATA]"
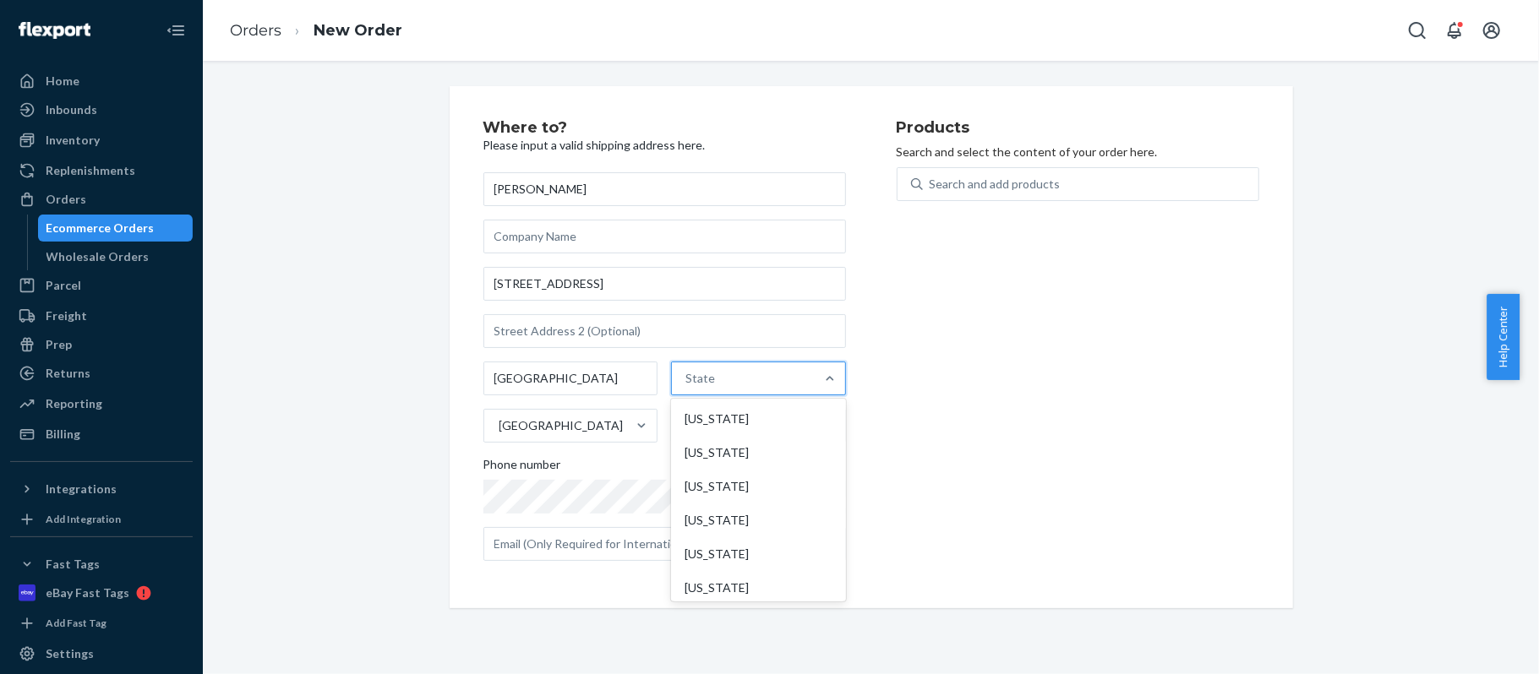
click at [740, 377] on div "State" at bounding box center [743, 379] width 143 height 34
click at [687, 377] on input "option [US_STATE] focused, 1 of 59. 59 results available. Use Up and Down to ch…" at bounding box center [686, 378] width 2 height 17
type input "IN"
click at [742, 446] on div "[US_STATE]" at bounding box center [757, 453] width 171 height 34
click at [697, 387] on input "IN" at bounding box center [690, 378] width 14 height 17
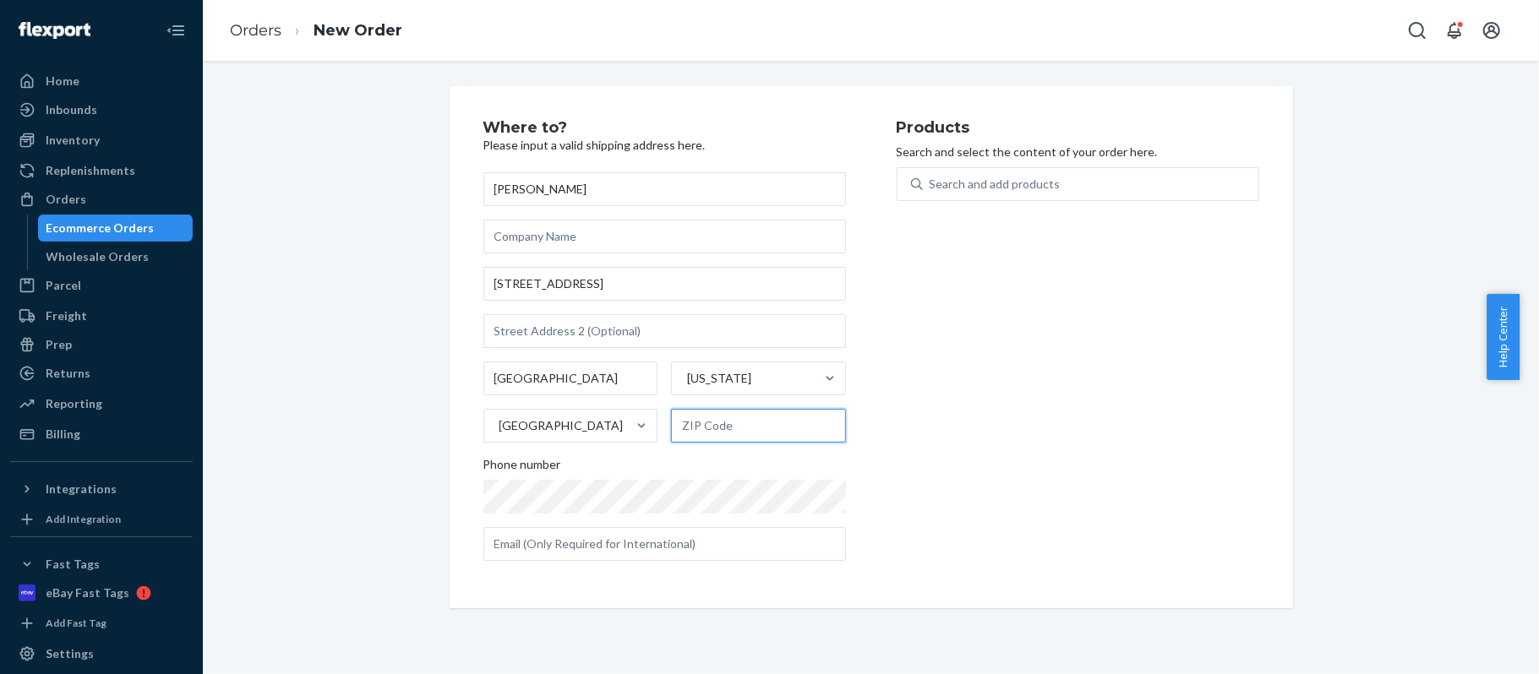
click at [759, 430] on input "text" at bounding box center [758, 426] width 175 height 34
click at [751, 431] on input "text" at bounding box center [758, 426] width 175 height 34
paste input "47130-8484"
type input "47130-8484"
click at [870, 434] on div "Where to? Please input a valid shipping address here. [PERSON_NAME] [STREET_ADD…" at bounding box center [689, 347] width 413 height 455
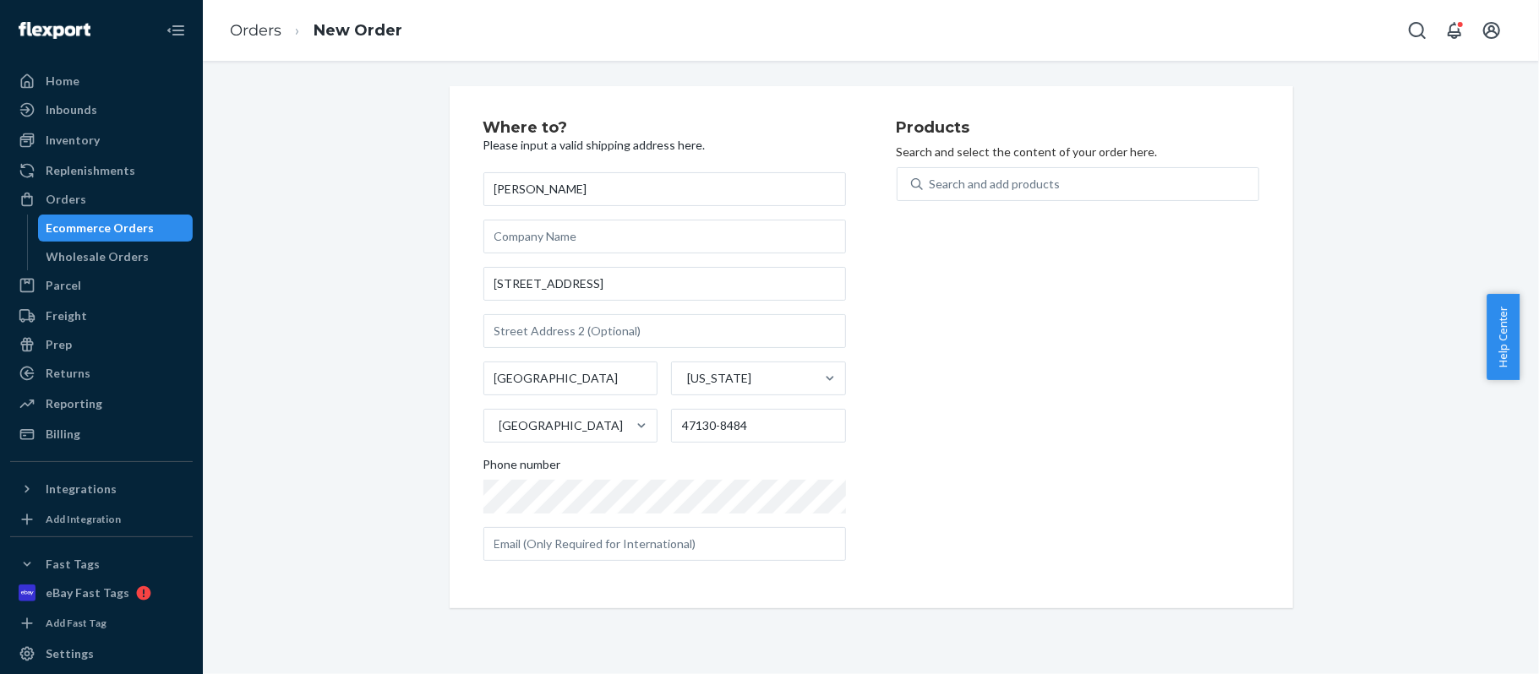
click at [1049, 410] on div "Products Search and select the content of your order here. Search and add produ…" at bounding box center [1078, 347] width 363 height 455
click at [1104, 188] on div "Search and add products" at bounding box center [1091, 184] width 336 height 30
click at [931, 188] on input "0 results available. Use Up and Down to choose options, press Enter to select t…" at bounding box center [931, 184] width 2 height 17
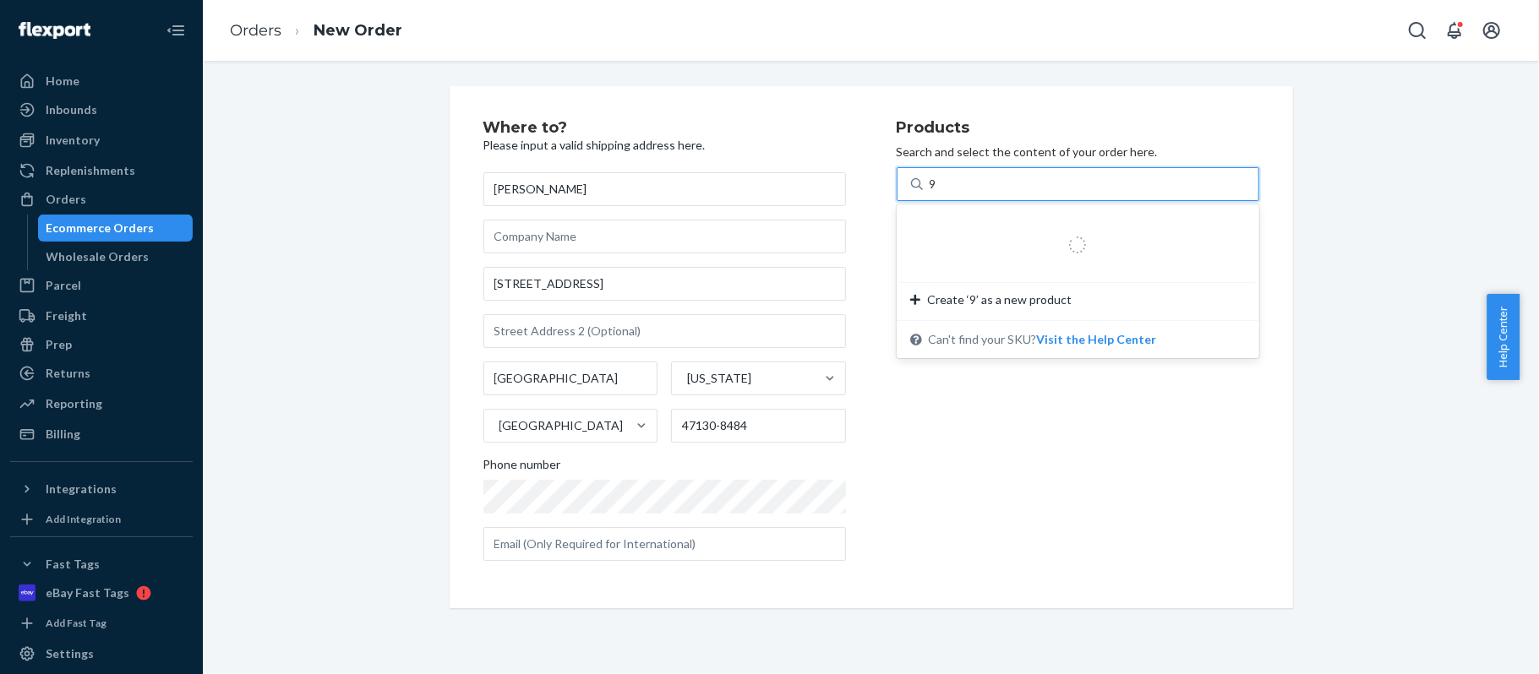
type input "96"
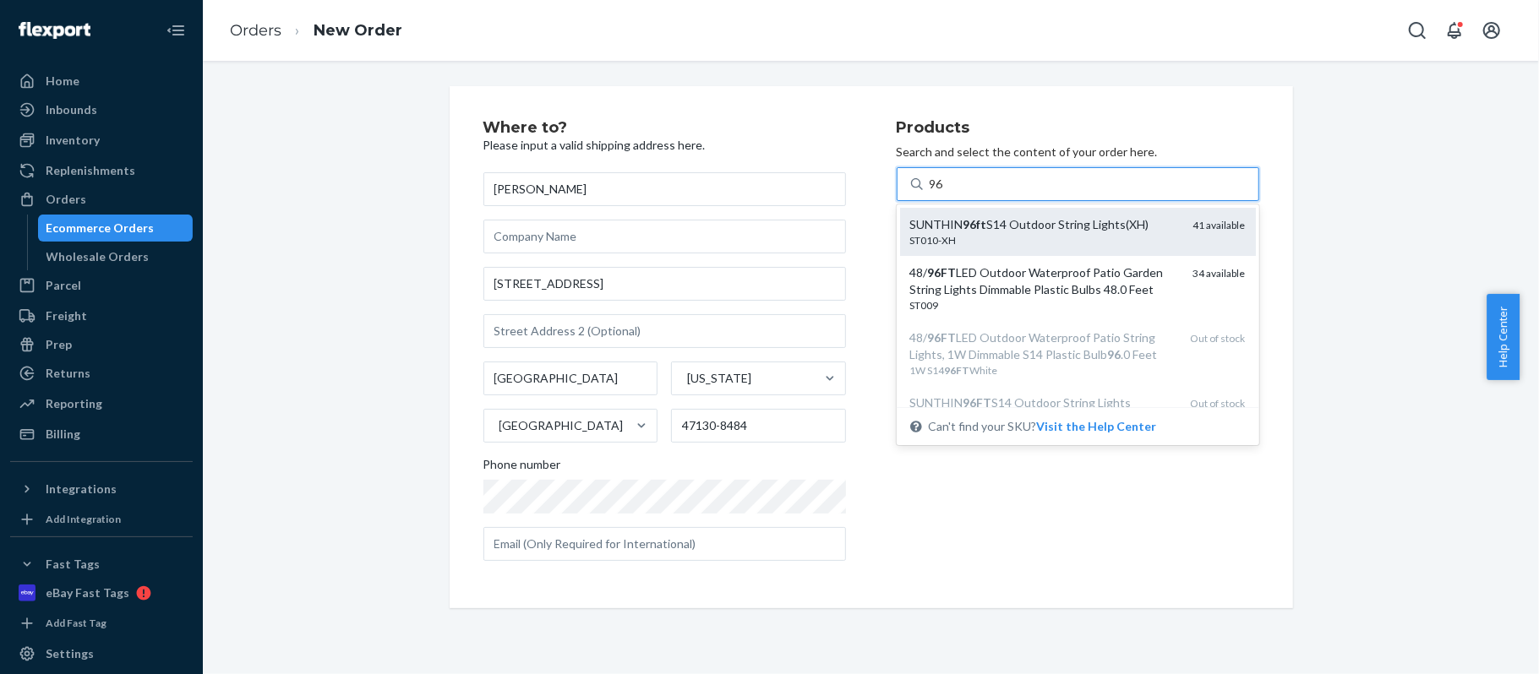
click at [1104, 223] on div "SUNTHIN 96ft S14 Outdoor String Lights(XH)" at bounding box center [1045, 224] width 270 height 17
click at [945, 193] on input "96" at bounding box center [937, 184] width 15 height 17
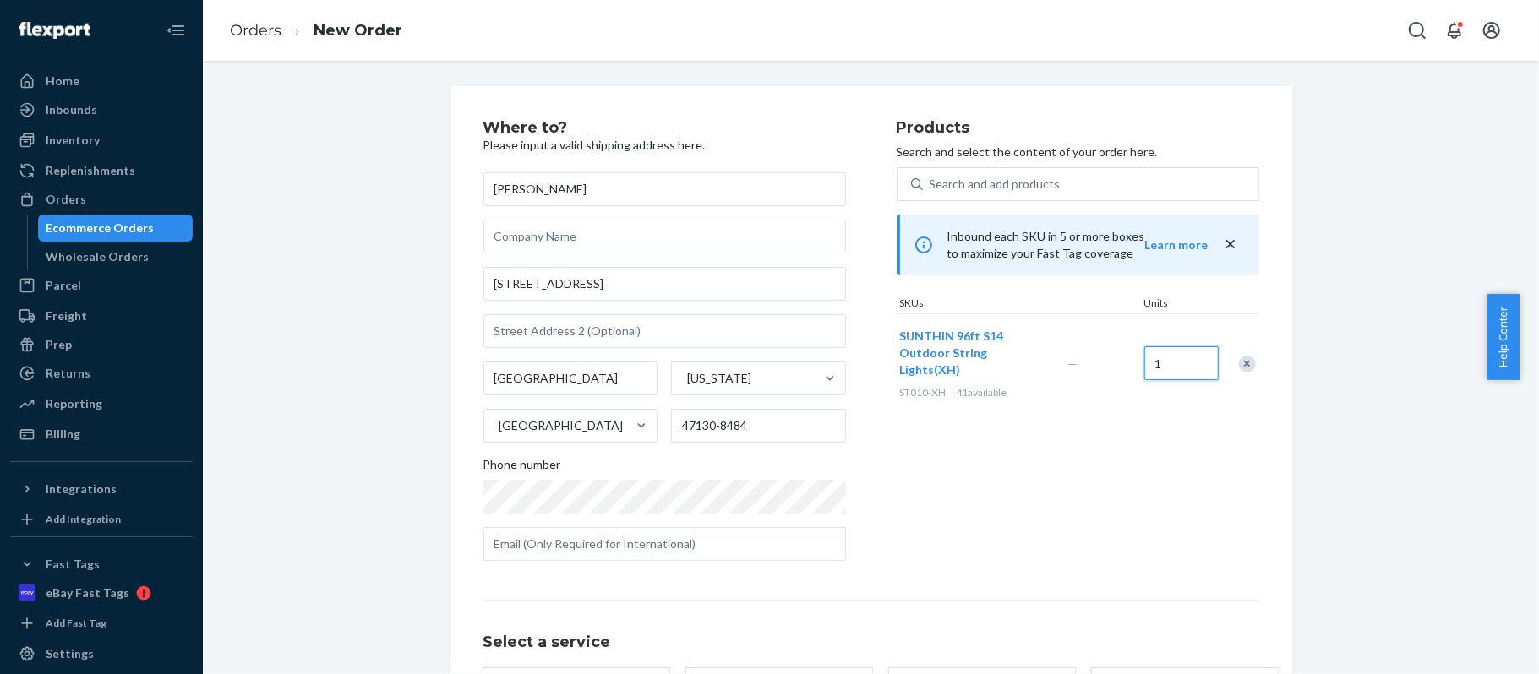
click at [1160, 357] on input "1" at bounding box center [1181, 363] width 74 height 34
type input "2"
click at [1205, 453] on div "Products Search and select the content of your order here. Search and add produ…" at bounding box center [1078, 347] width 363 height 455
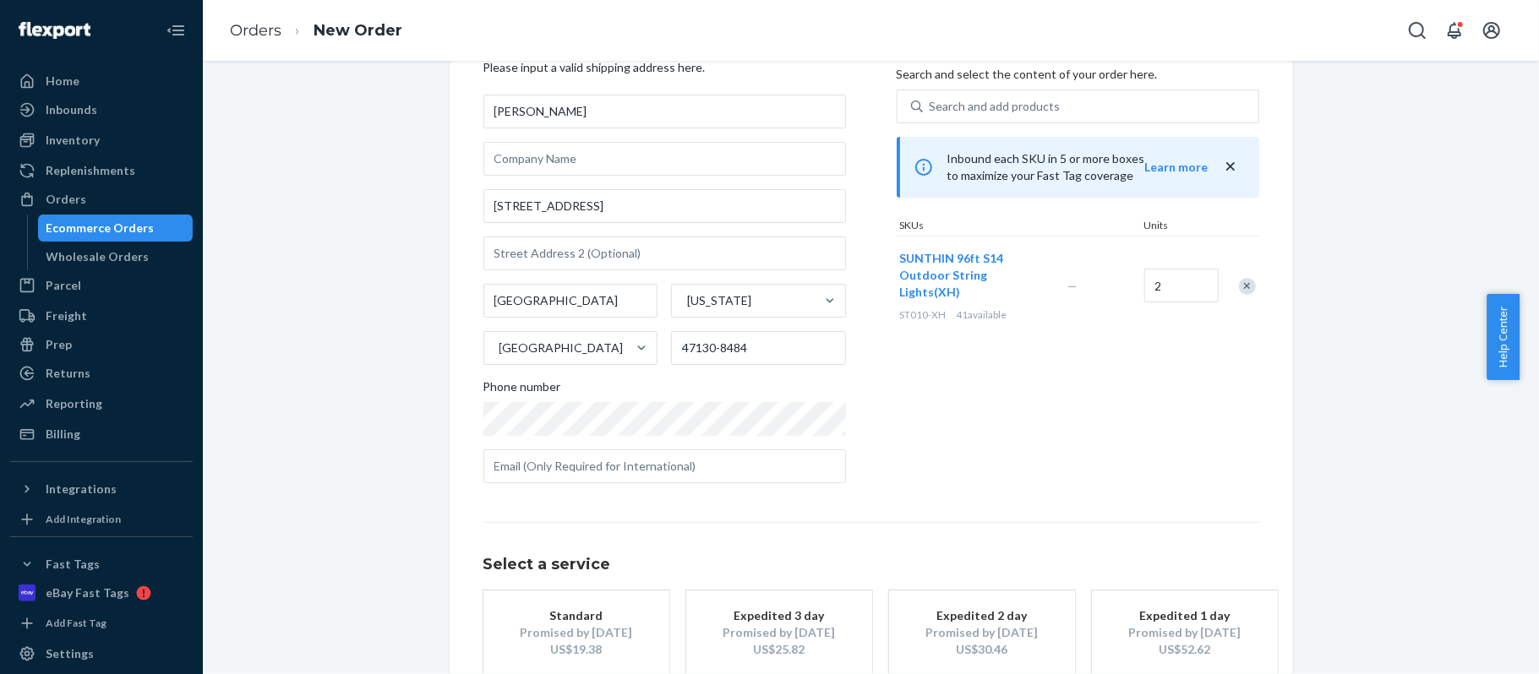
scroll to position [179, 0]
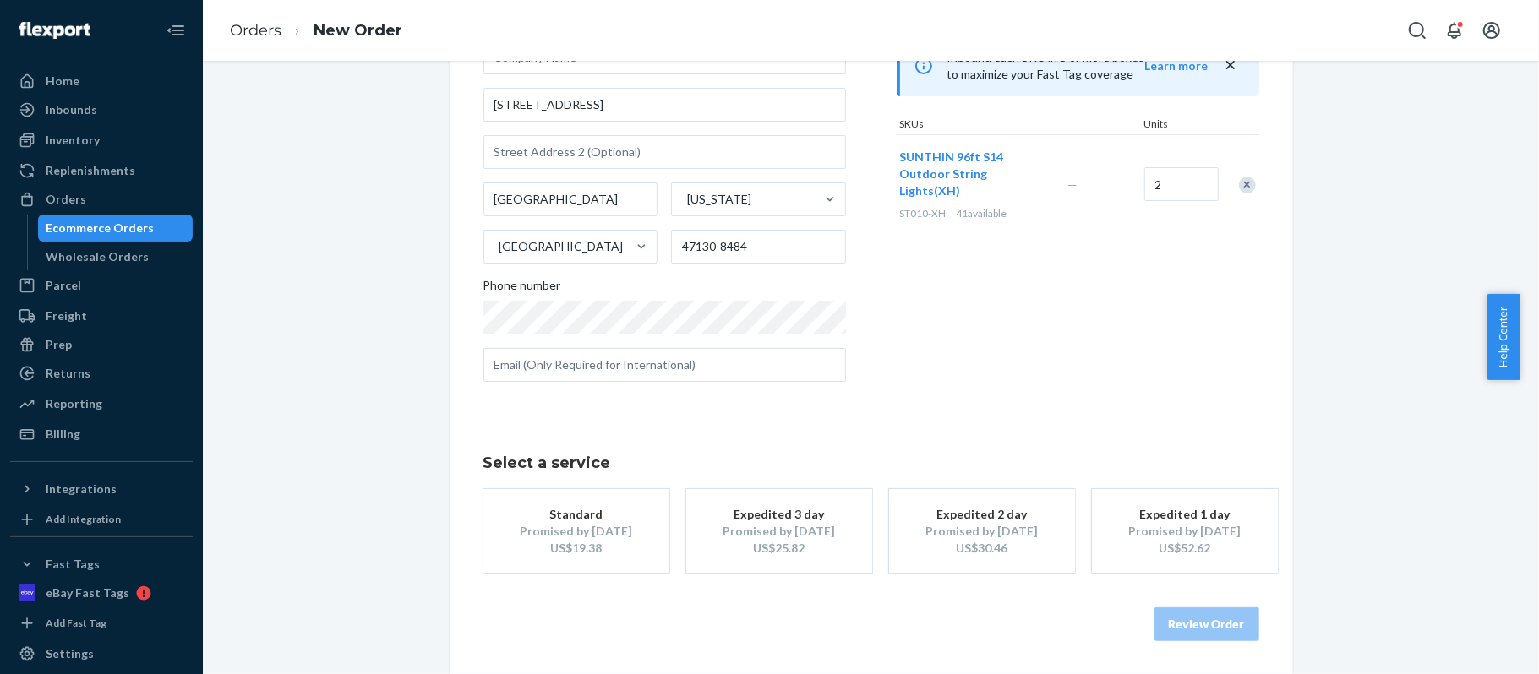
click at [552, 512] on div "Standard" at bounding box center [576, 514] width 135 height 17
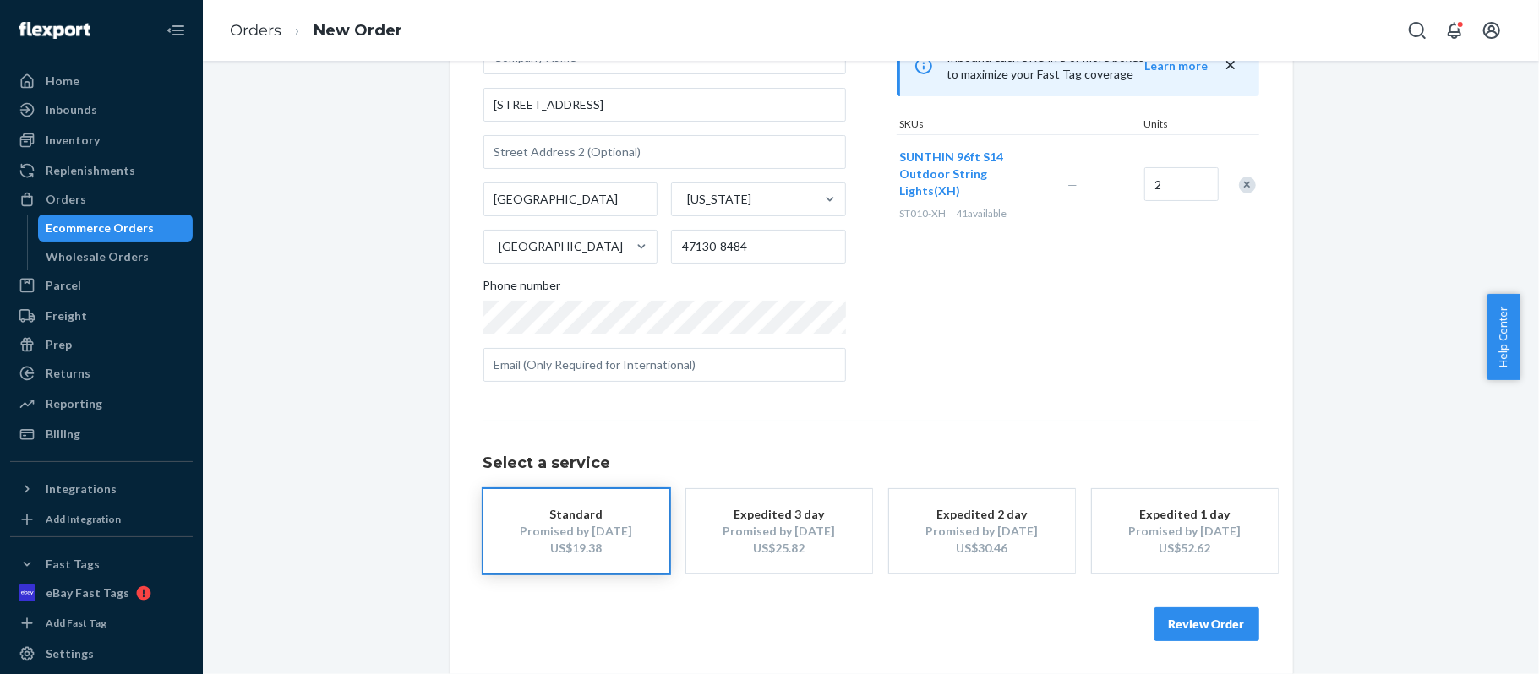
click at [1192, 627] on button "Review Order" at bounding box center [1206, 625] width 105 height 34
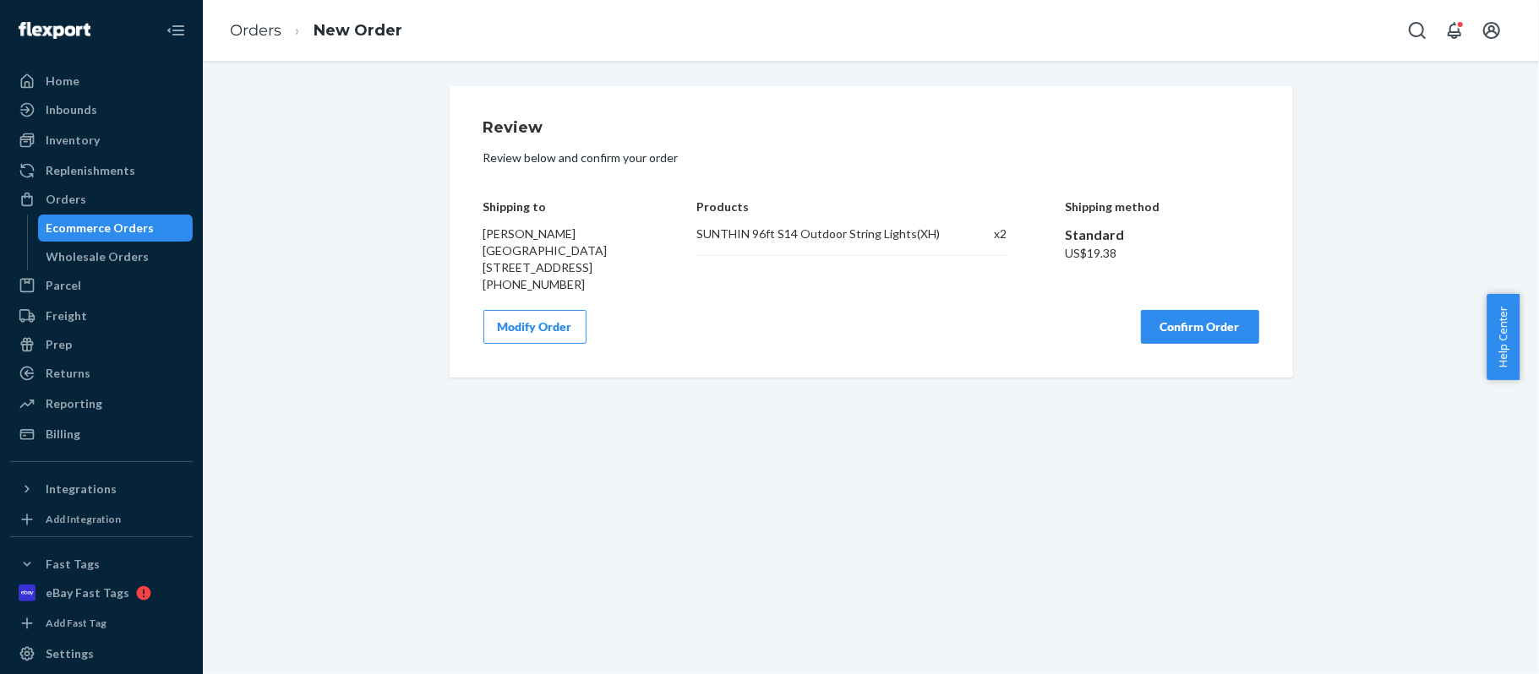
scroll to position [0, 0]
click at [1191, 339] on button "Confirm Order" at bounding box center [1200, 327] width 118 height 34
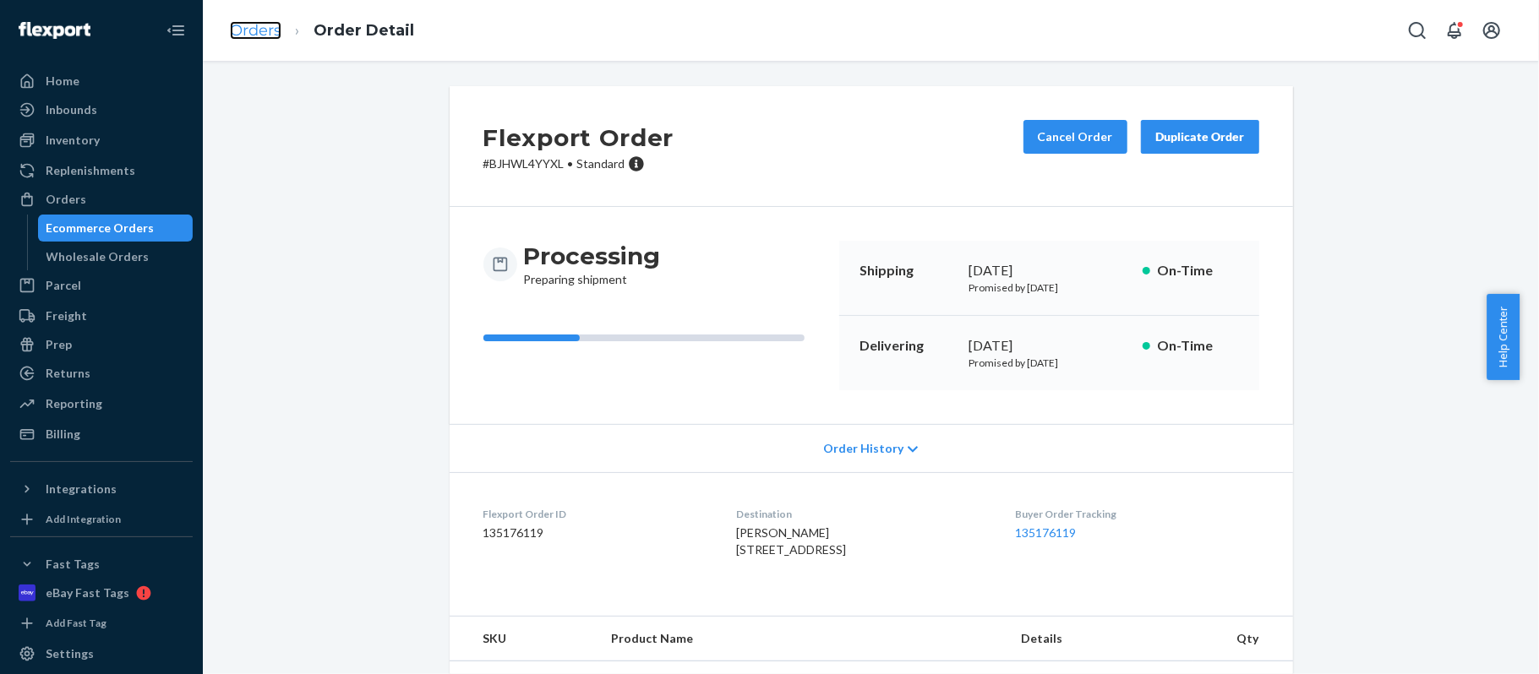
click at [240, 32] on link "Orders" at bounding box center [256, 30] width 52 height 19
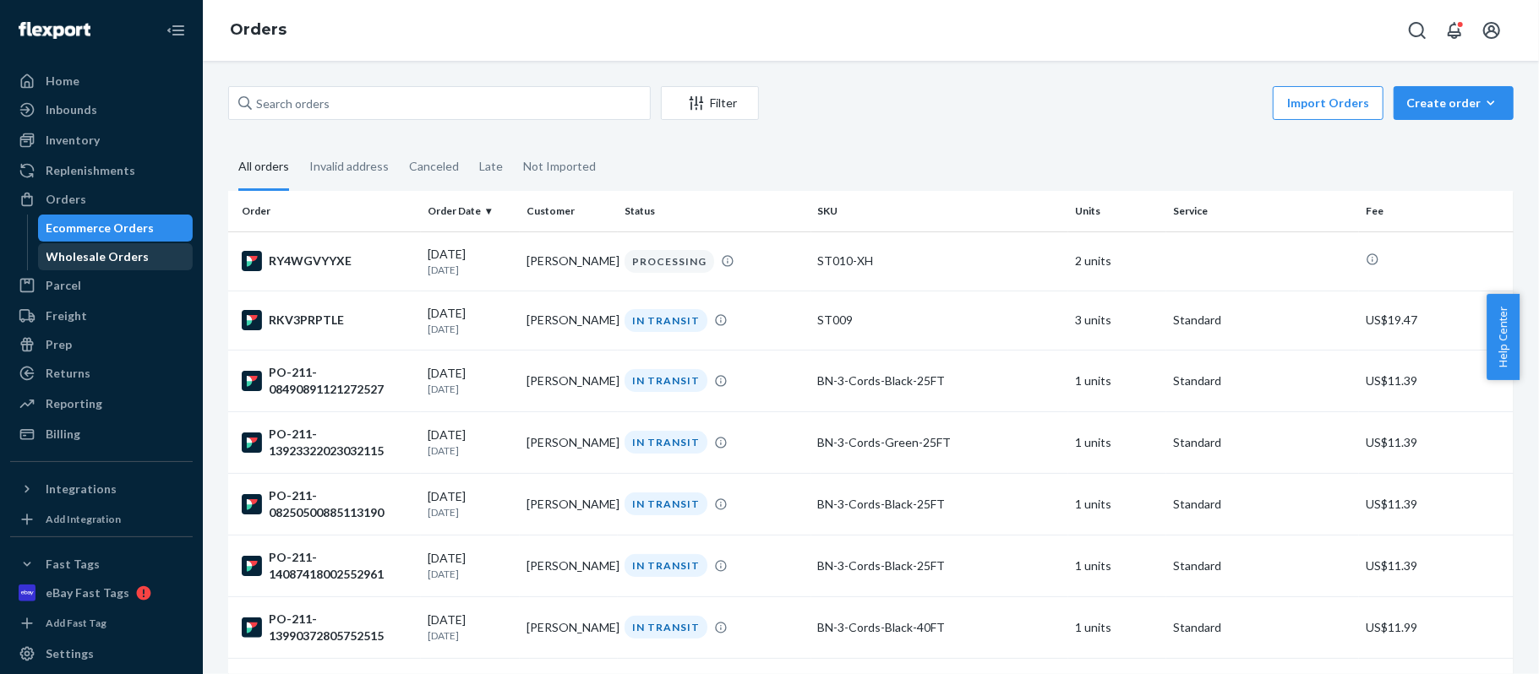
click at [126, 254] on div "Wholesale Orders" at bounding box center [97, 256] width 103 height 17
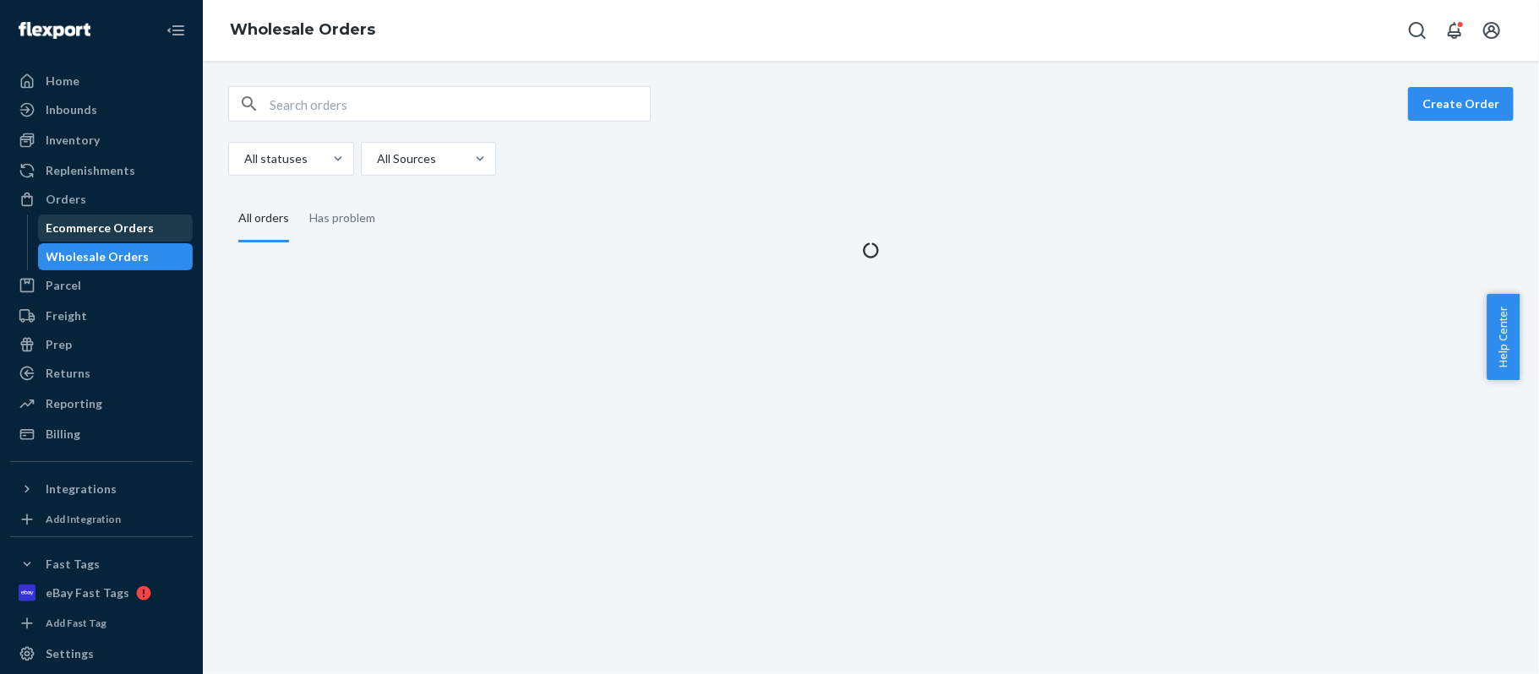
click at [128, 230] on div "Ecommerce Orders" at bounding box center [100, 228] width 108 height 17
